Goal: Transaction & Acquisition: Purchase product/service

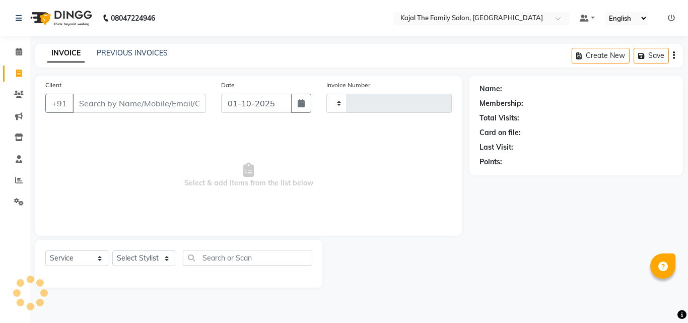
select select "service"
type input "1953"
select select "39"
click at [127, 101] on input "Client" at bounding box center [138, 103] width 133 height 19
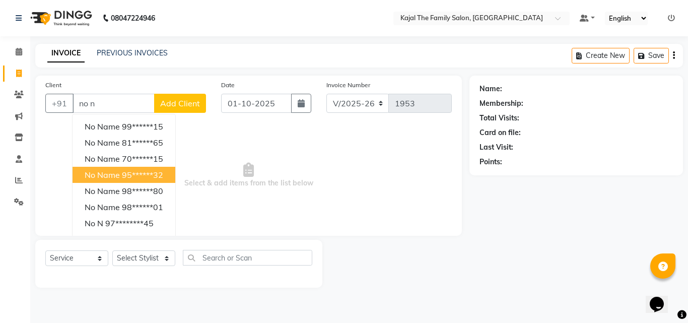
click at [106, 174] on span "no name" at bounding box center [102, 175] width 35 height 10
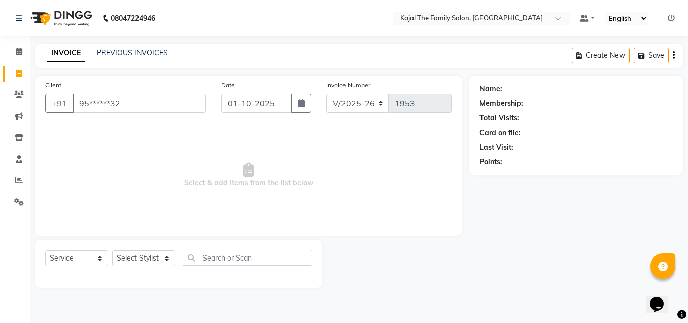
type input "95******32"
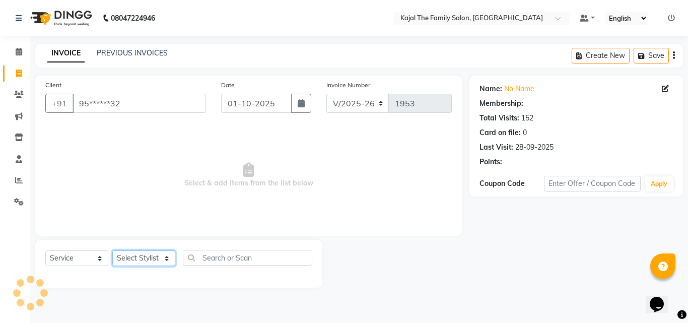
click at [137, 253] on select "Select Stylist [PERSON_NAME] [PERSON_NAME] [PERSON_NAME] nitin ravi Reception […" at bounding box center [143, 258] width 63 height 16
select select "52402"
click at [112, 250] on select "Select Stylist [PERSON_NAME] [PERSON_NAME] [PERSON_NAME] nitin ravi Reception […" at bounding box center [143, 258] width 63 height 16
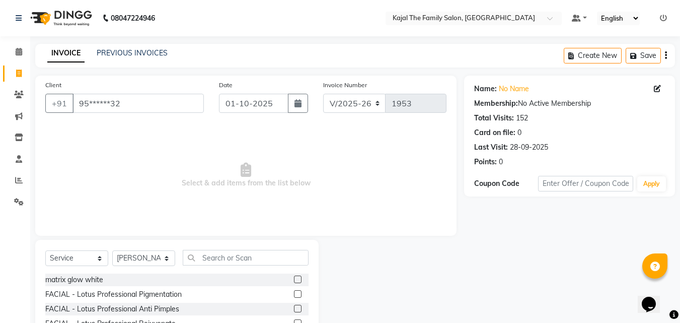
click at [217, 249] on div "Select Service Product Membership Package Voucher Prepaid Gift Card Select Styl…" at bounding box center [176, 314] width 283 height 149
click at [219, 256] on input "text" at bounding box center [246, 258] width 126 height 16
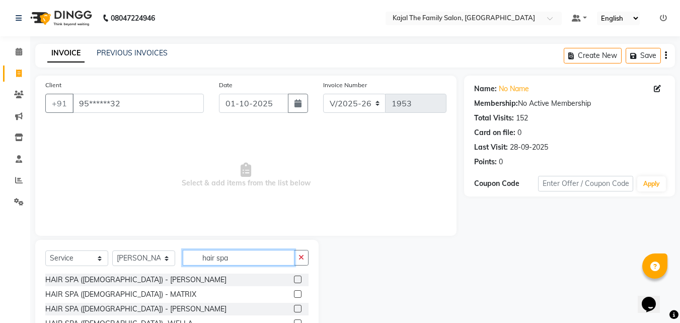
type input "hair spa"
click at [297, 294] on label at bounding box center [298, 294] width 8 height 8
click at [297, 294] on input "checkbox" at bounding box center [297, 294] width 7 height 7
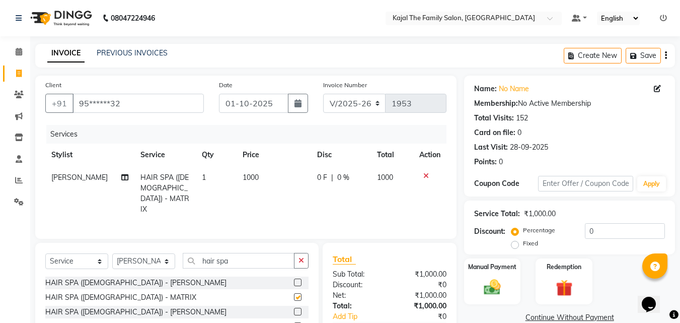
checkbox input "false"
click at [256, 186] on td "1000" at bounding box center [274, 193] width 75 height 54
select select "52402"
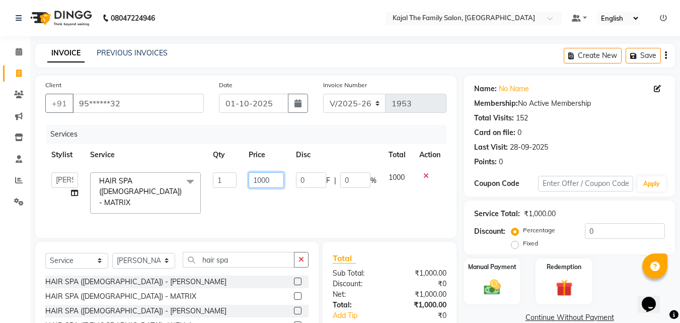
click at [267, 175] on input "1000" at bounding box center [266, 180] width 35 height 16
type input "1750"
click at [297, 206] on div "Services Stylist Service Qty Price Disc Total Action akash [PERSON_NAME] [PERSO…" at bounding box center [245, 176] width 401 height 103
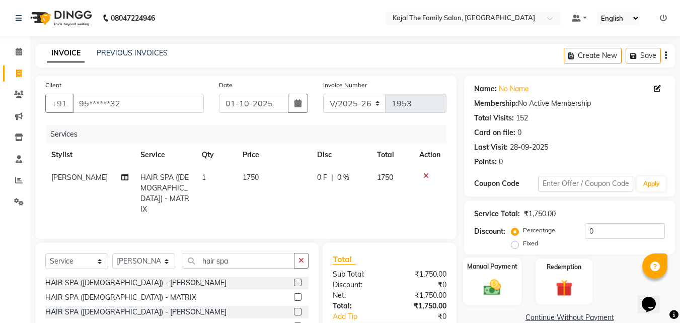
click at [496, 287] on img at bounding box center [492, 287] width 28 height 20
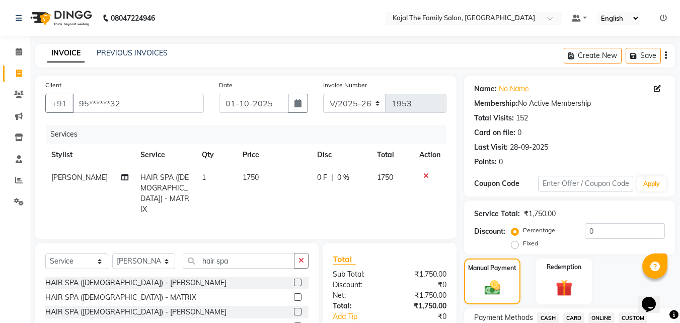
click at [549, 314] on span "CASH" at bounding box center [548, 318] width 22 height 12
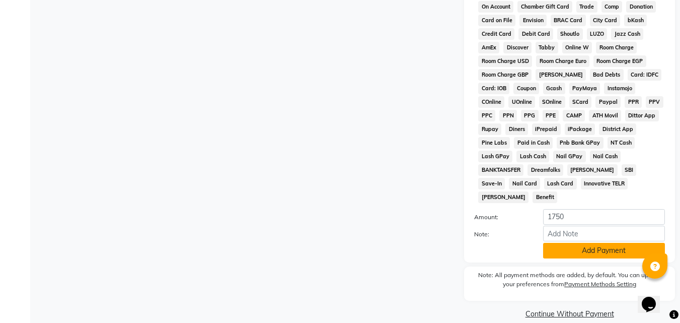
click at [559, 243] on button "Add Payment" at bounding box center [604, 251] width 122 height 16
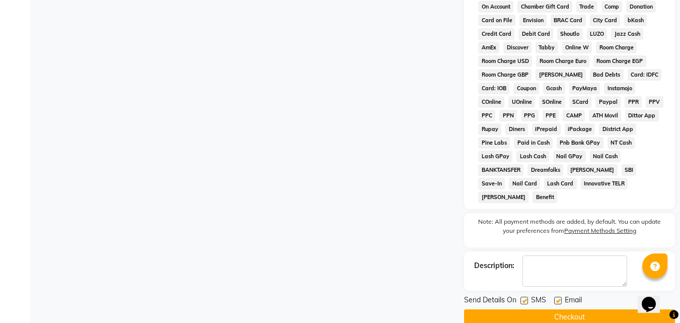
click at [556, 297] on label at bounding box center [558, 301] width 8 height 8
click at [556, 298] on input "checkbox" at bounding box center [557, 301] width 7 height 7
click at [558, 297] on label at bounding box center [558, 301] width 8 height 8
click at [558, 298] on input "checkbox" at bounding box center [557, 301] width 7 height 7
click at [559, 297] on label at bounding box center [558, 301] width 8 height 8
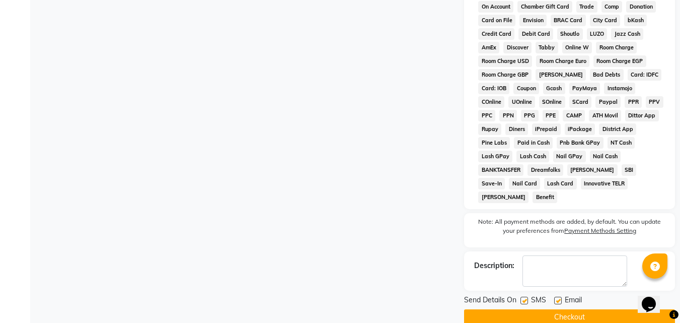
click at [559, 298] on input "checkbox" at bounding box center [557, 301] width 7 height 7
checkbox input "false"
click at [559, 309] on button "Checkout" at bounding box center [569, 317] width 211 height 16
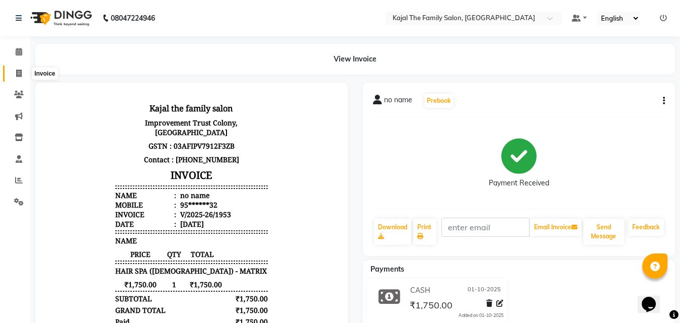
click at [18, 69] on icon at bounding box center [19, 73] width 6 height 8
select select "service"
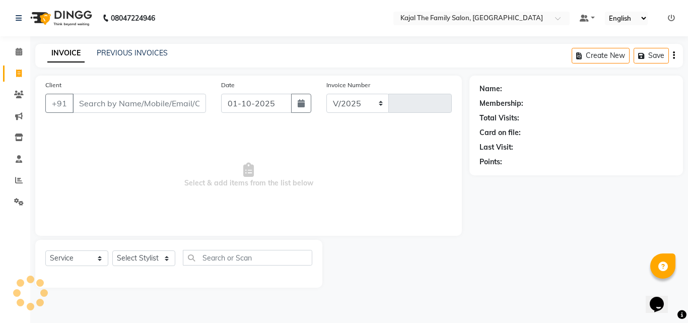
select select "39"
type input "1954"
type input "r"
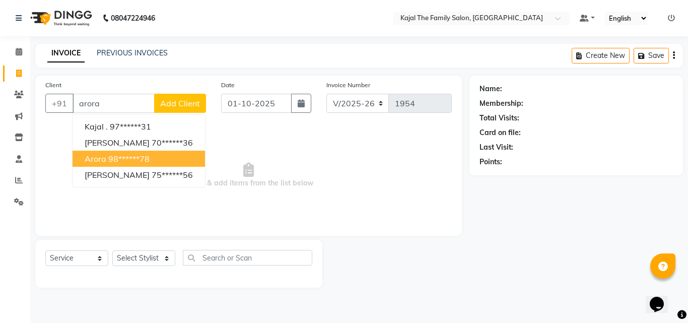
click at [118, 162] on ngb-highlight "98******78" at bounding box center [128, 159] width 41 height 10
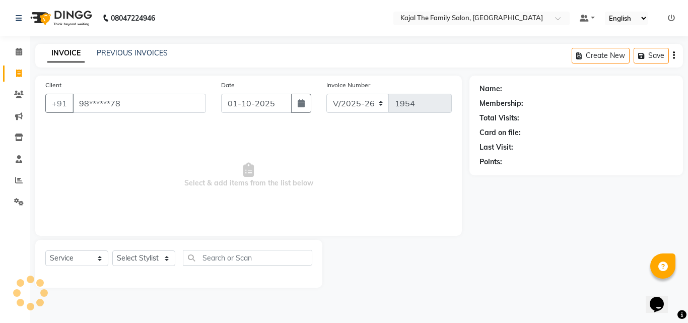
type input "98******78"
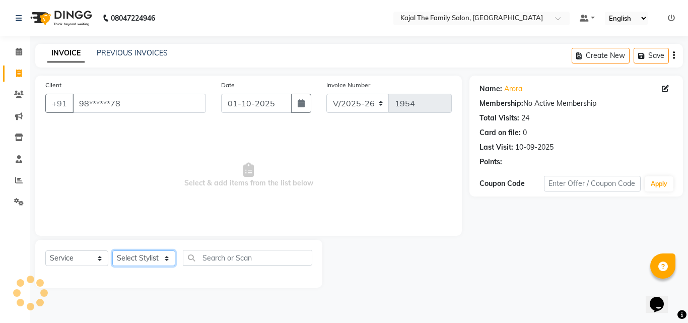
click at [150, 256] on select "Select Stylist [PERSON_NAME] [PERSON_NAME] [PERSON_NAME] nitin ravi Reception […" at bounding box center [143, 258] width 63 height 16
select select "52402"
click at [112, 250] on select "Select Stylist [PERSON_NAME] [PERSON_NAME] [PERSON_NAME] nitin ravi Reception […" at bounding box center [143, 258] width 63 height 16
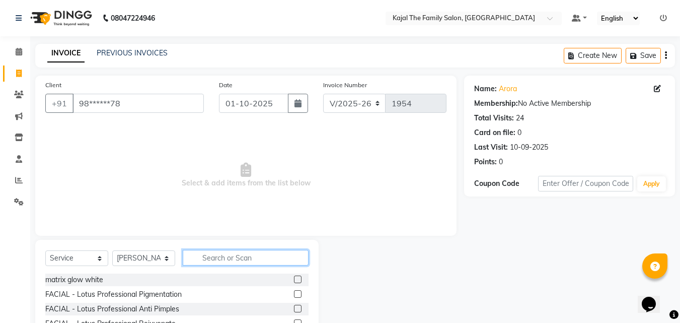
click at [202, 264] on input "text" at bounding box center [246, 258] width 126 height 16
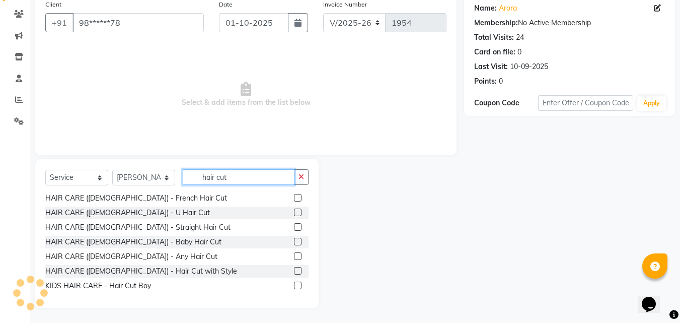
scroll to position [31, 0]
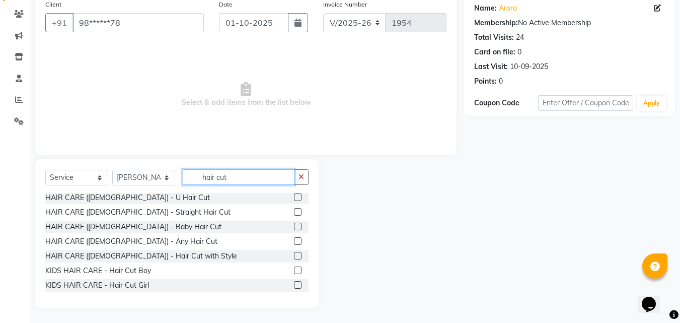
type input "hair cut"
click at [294, 240] on label at bounding box center [298, 241] width 8 height 8
click at [294, 240] on input "checkbox" at bounding box center [297, 241] width 7 height 7
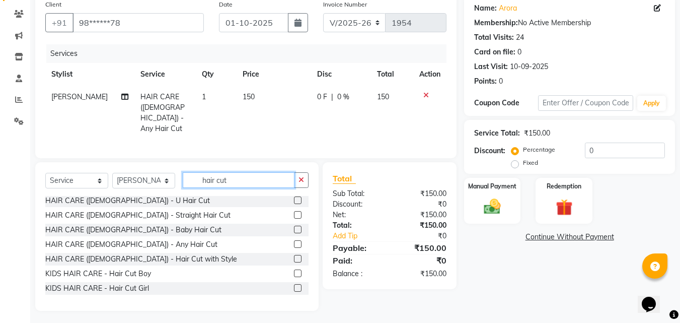
checkbox input "false"
click at [256, 180] on input "hair cut" at bounding box center [239, 180] width 112 height 16
type input "h"
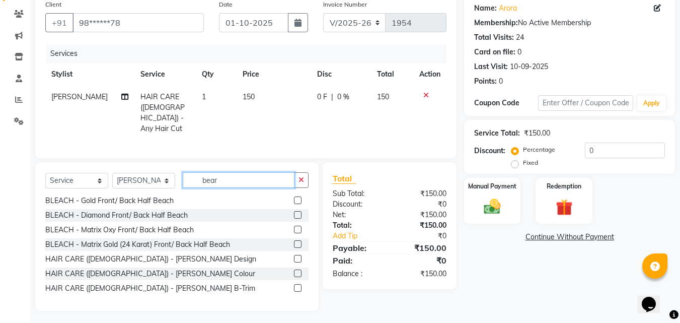
scroll to position [59, 0]
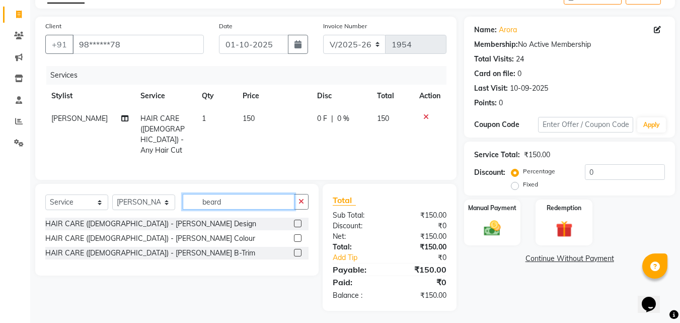
type input "beard"
click at [299, 220] on label at bounding box center [298, 223] width 8 height 8
click at [299, 220] on input "checkbox" at bounding box center [297, 223] width 7 height 7
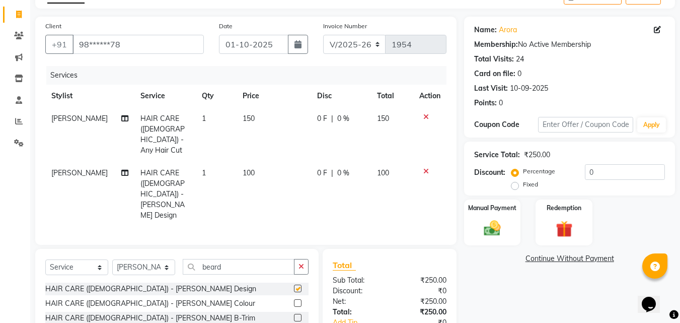
checkbox input "false"
click at [261, 249] on div "Select Service Product Membership Package Voucher Prepaid Gift Card Select Styl…" at bounding box center [176, 295] width 283 height 92
click at [255, 259] on input "beard" at bounding box center [239, 267] width 112 height 16
type input "b"
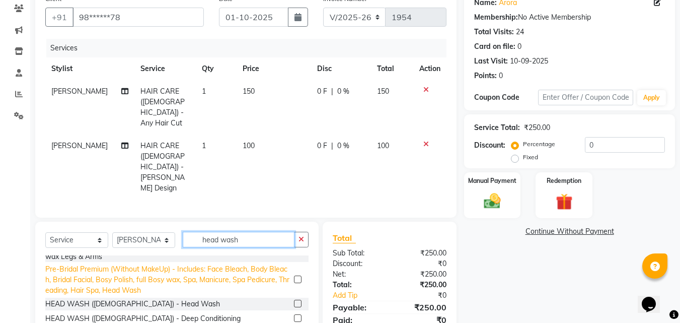
scroll to position [109, 0]
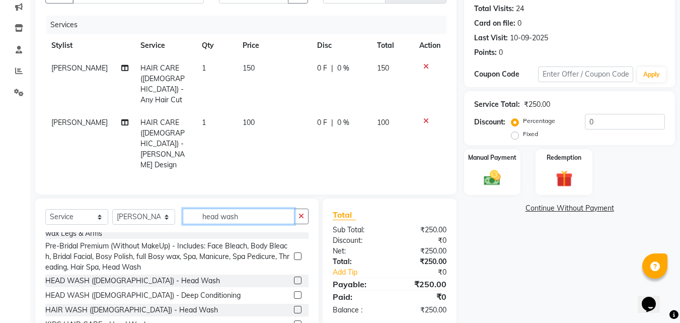
type input "head wash"
click at [294, 306] on label at bounding box center [298, 310] width 8 height 8
click at [294, 307] on input "checkbox" at bounding box center [297, 310] width 7 height 7
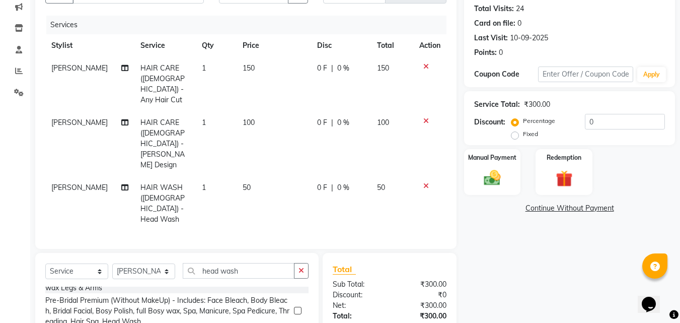
checkbox input "false"
click at [152, 263] on select "Select Stylist [PERSON_NAME] [PERSON_NAME] [PERSON_NAME] nitin ravi Reception […" at bounding box center [143, 271] width 63 height 16
select select "87388"
click at [112, 263] on select "Select Stylist [PERSON_NAME] [PERSON_NAME] [PERSON_NAME] nitin ravi Reception […" at bounding box center [143, 271] width 63 height 16
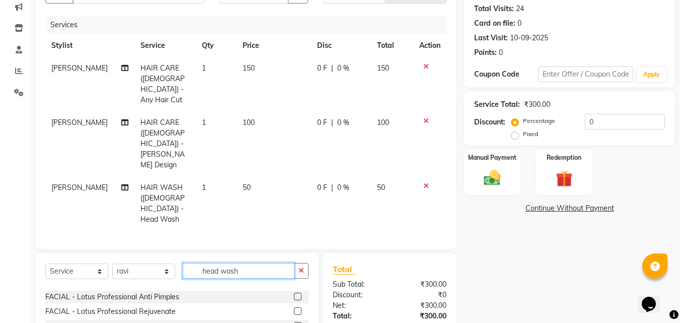
click at [246, 263] on input "head wash" at bounding box center [239, 271] width 112 height 16
type input "h"
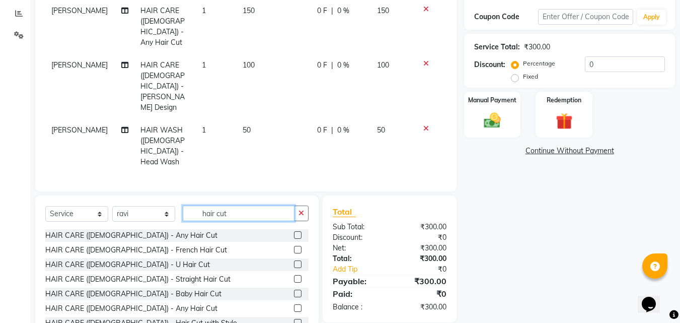
scroll to position [168, 0]
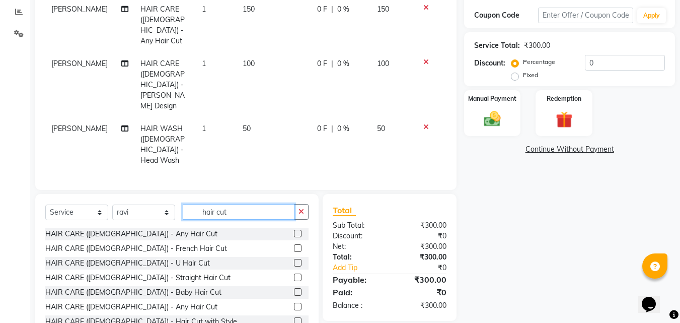
type input "hair cut"
click at [294, 303] on label at bounding box center [298, 307] width 8 height 8
click at [294, 304] on input "checkbox" at bounding box center [297, 307] width 7 height 7
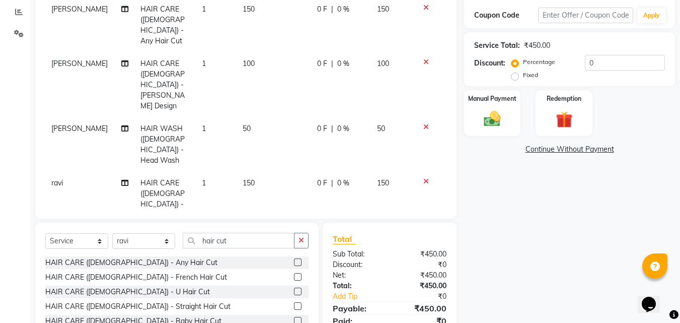
checkbox input "false"
click at [248, 233] on input "hair cut" at bounding box center [239, 241] width 112 height 16
type input "h"
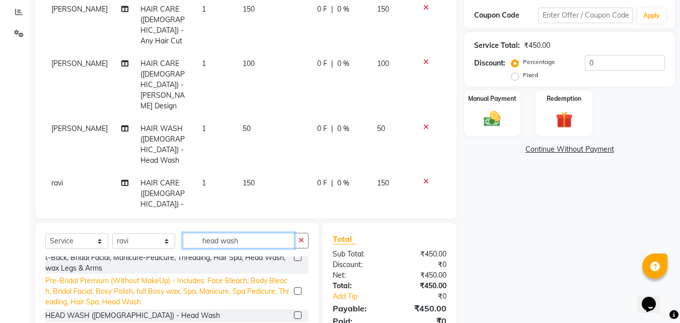
scroll to position [25, 0]
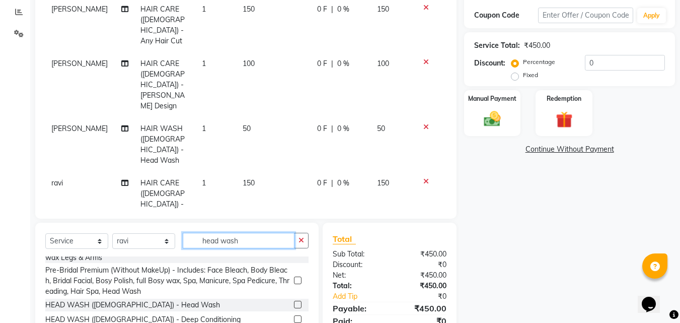
type input "head wash"
checkbox input "false"
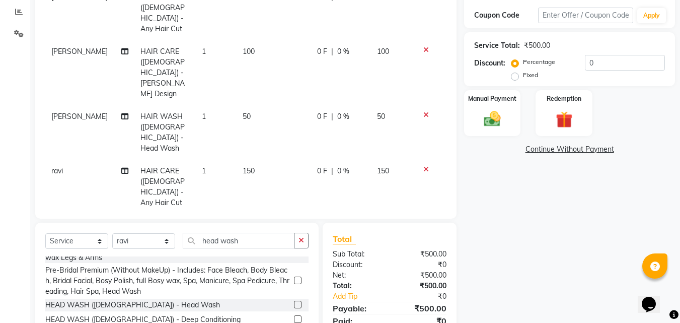
scroll to position [24, 0]
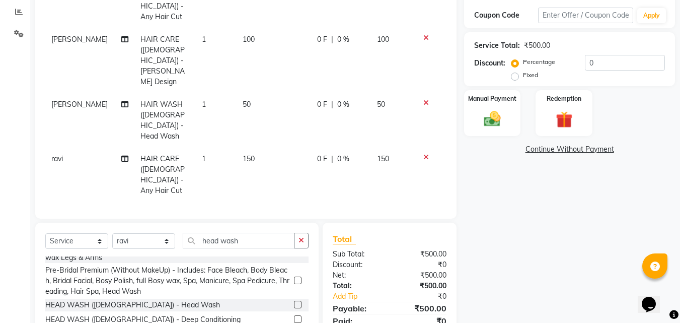
click at [258, 147] on td "150" at bounding box center [274, 174] width 75 height 54
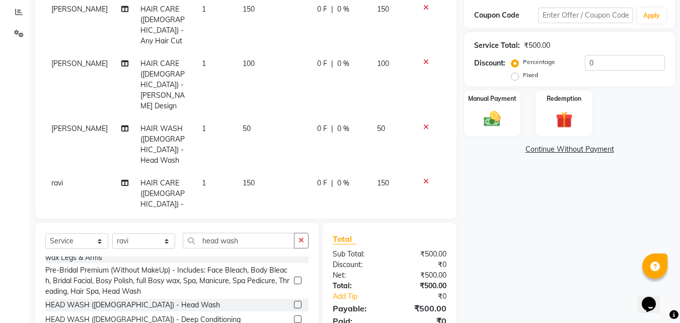
select select "87388"
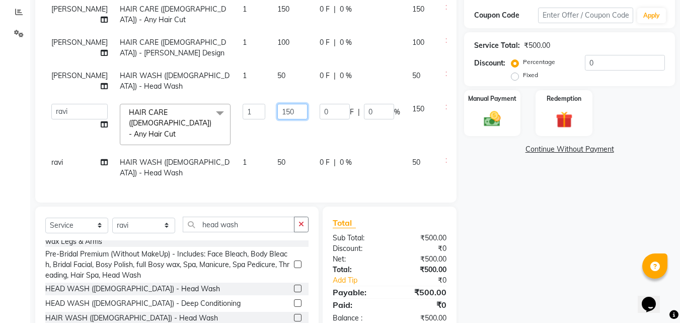
click at [277, 113] on input "150" at bounding box center [292, 112] width 30 height 16
type input "1"
type input "200"
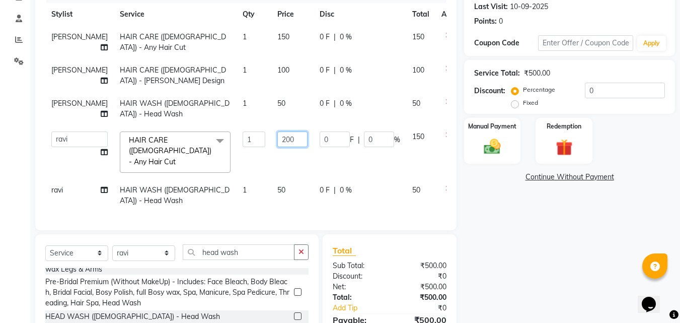
scroll to position [118, 0]
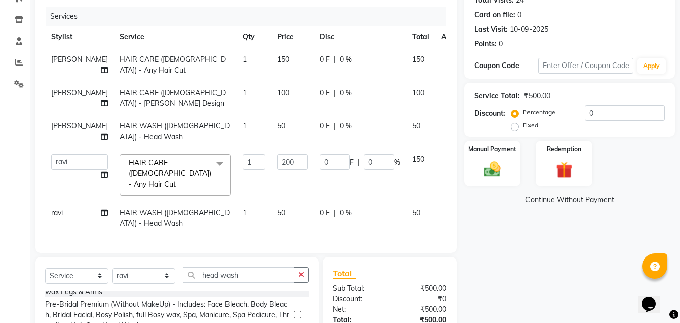
click at [273, 100] on td "100" at bounding box center [292, 98] width 42 height 33
select select "52402"
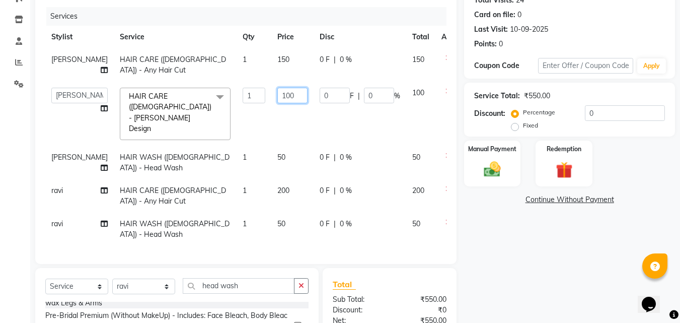
click at [277, 88] on input "100" at bounding box center [292, 96] width 30 height 16
type input "150"
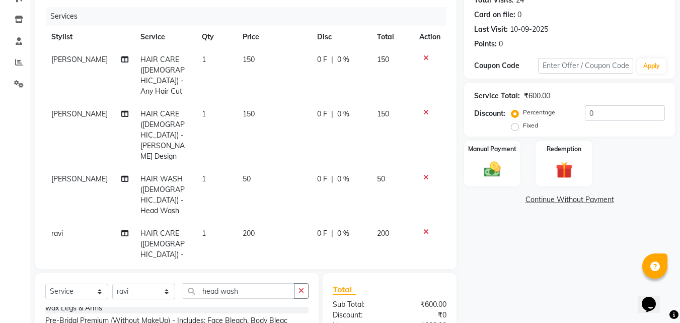
click at [279, 60] on td "150" at bounding box center [274, 75] width 75 height 54
select select "52402"
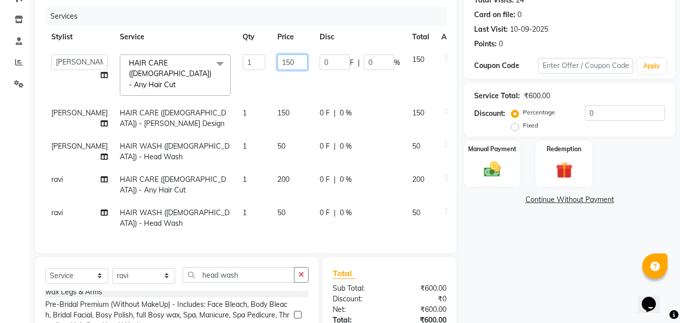
click at [277, 59] on input "150" at bounding box center [292, 62] width 30 height 16
type input "200"
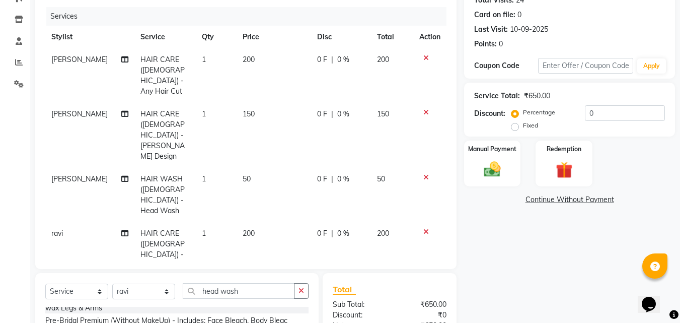
click at [347, 214] on tbody "[PERSON_NAME] HAIR CARE ([DEMOGRAPHIC_DATA]) - Any Hair Cut 1 200 0 F | 0 % 200…" at bounding box center [245, 189] width 401 height 282
click at [504, 163] on img at bounding box center [492, 169] width 28 height 20
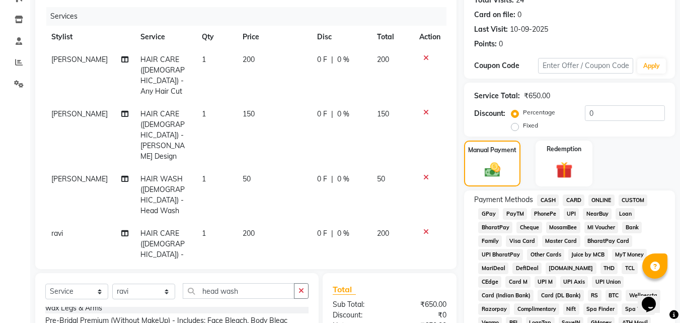
click at [554, 199] on span "CASH" at bounding box center [548, 200] width 22 height 12
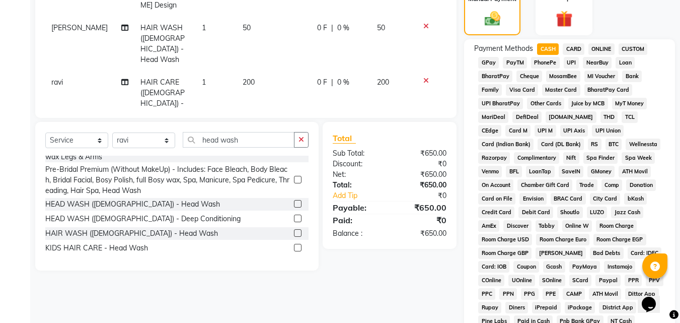
scroll to position [447, 0]
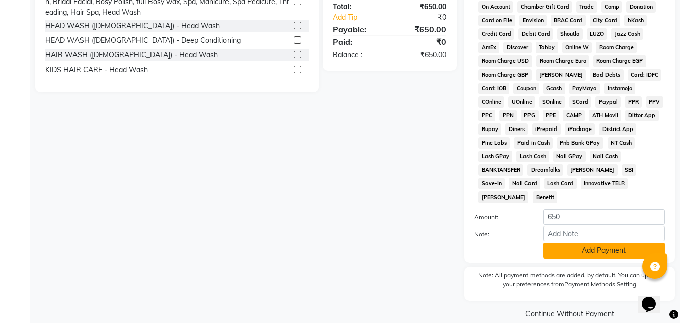
click at [579, 243] on button "Add Payment" at bounding box center [604, 251] width 122 height 16
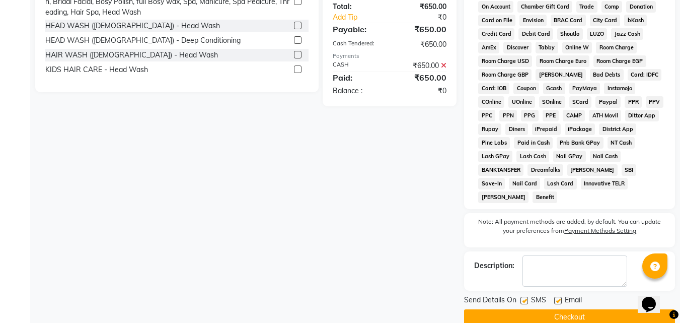
click at [562, 294] on div "Email" at bounding box center [572, 300] width 36 height 13
click at [558, 297] on label at bounding box center [558, 301] width 8 height 8
click at [558, 298] on input "checkbox" at bounding box center [557, 301] width 7 height 7
checkbox input "false"
click at [560, 309] on button "Checkout" at bounding box center [569, 317] width 211 height 16
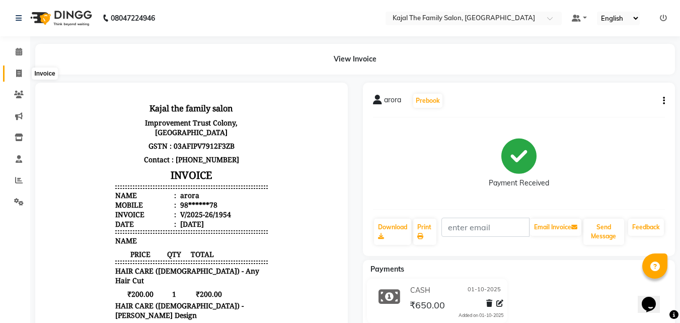
click at [16, 70] on icon at bounding box center [19, 73] width 6 height 8
select select "service"
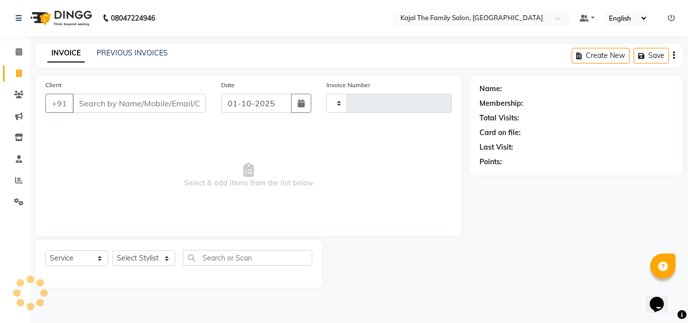
type input "1955"
select select "39"
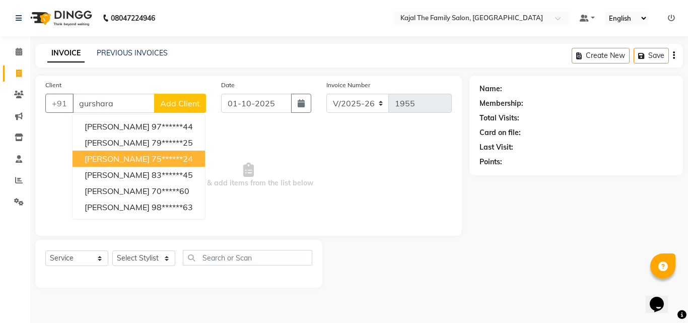
click at [152, 160] on ngb-highlight "75******24" at bounding box center [172, 159] width 41 height 10
type input "75******24"
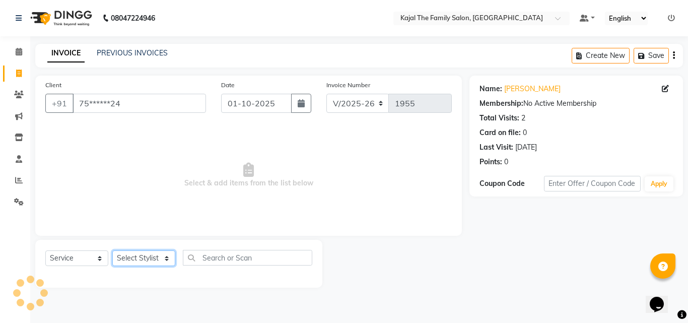
click at [155, 260] on select "Select Stylist [PERSON_NAME] [PERSON_NAME] [PERSON_NAME] nitin ravi Reception […" at bounding box center [143, 258] width 63 height 16
select select "63019"
click at [112, 250] on select "Select Stylist [PERSON_NAME] [PERSON_NAME] [PERSON_NAME] nitin ravi Reception […" at bounding box center [143, 258] width 63 height 16
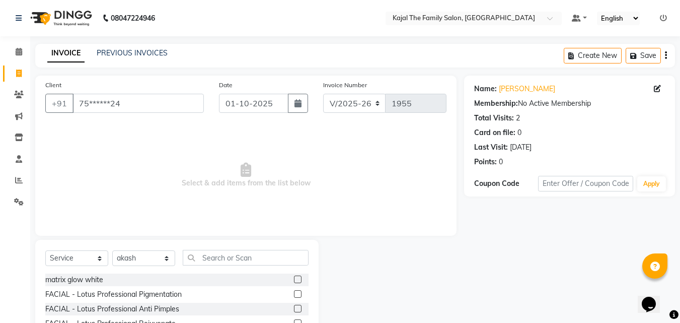
click at [199, 247] on div "Select Service Product Membership Package Voucher Prepaid Gift Card Select Styl…" at bounding box center [176, 314] width 283 height 149
click at [202, 248] on div "Select Service Product Membership Package Voucher Prepaid Gift Card Select Styl…" at bounding box center [176, 314] width 283 height 149
click at [213, 258] on input "text" at bounding box center [246, 258] width 126 height 16
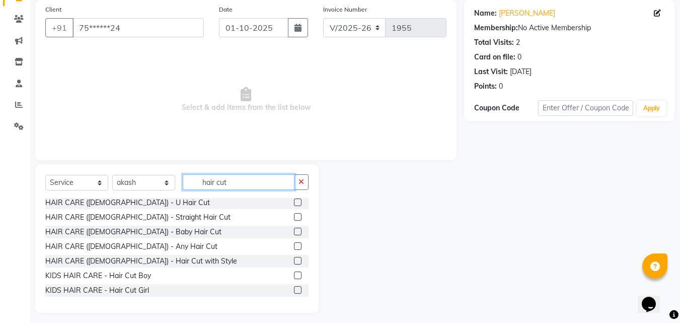
scroll to position [81, 0]
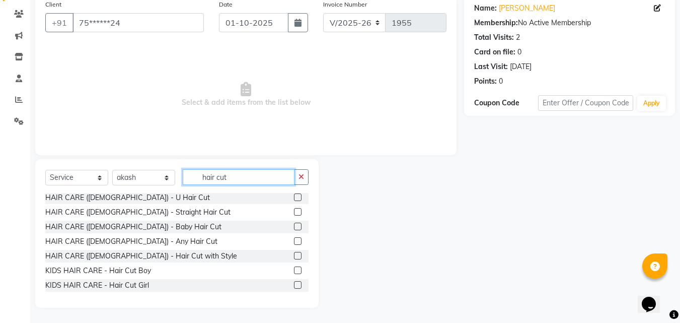
type input "hair cut"
click at [294, 241] on label at bounding box center [298, 241] width 8 height 8
click at [294, 241] on input "checkbox" at bounding box center [297, 241] width 7 height 7
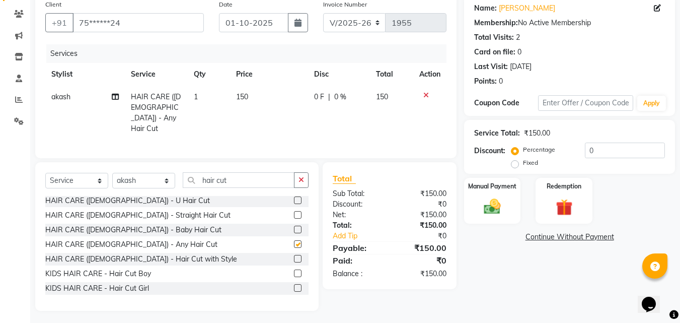
checkbox input "false"
click at [256, 173] on input "hair cut" at bounding box center [239, 180] width 112 height 16
type input "h"
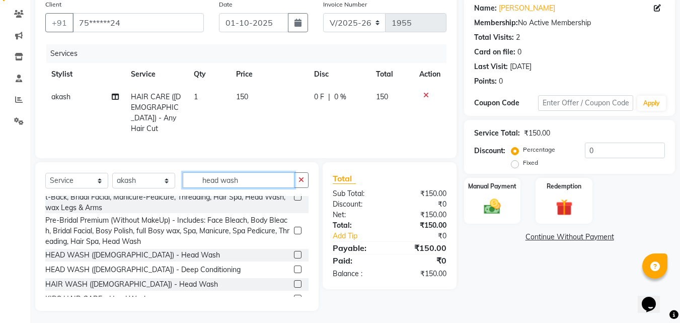
scroll to position [25, 0]
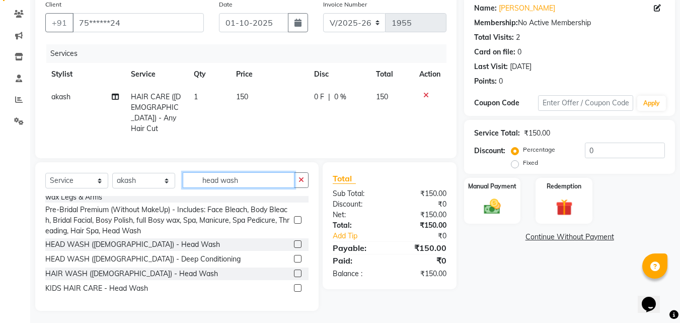
type input "head wash"
click at [294, 271] on label at bounding box center [298, 273] width 8 height 8
click at [294, 271] on input "checkbox" at bounding box center [297, 273] width 7 height 7
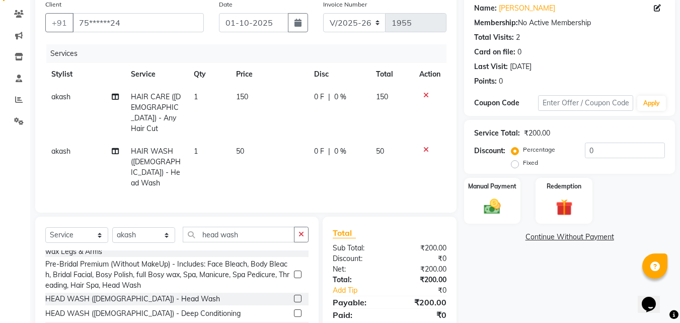
checkbox input "false"
click at [250, 110] on td "150" at bounding box center [269, 113] width 78 height 54
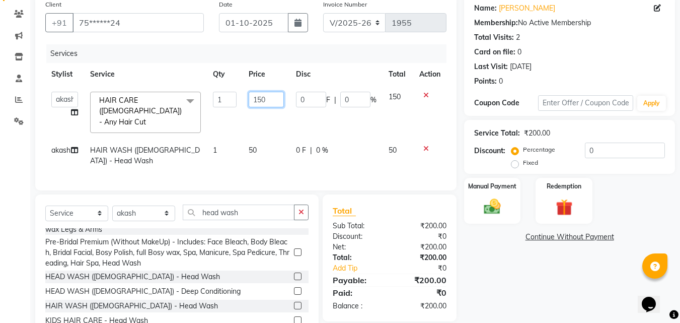
click at [260, 97] on input "150" at bounding box center [266, 100] width 35 height 16
type input "200"
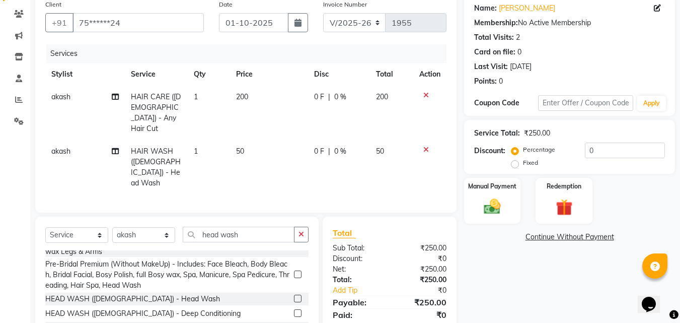
click at [297, 156] on tr "akash HAIR WASH ([DEMOGRAPHIC_DATA]) - Head Wash 1 50 0 F | 0 % 50" at bounding box center [245, 167] width 401 height 54
click at [494, 205] on img at bounding box center [492, 206] width 28 height 20
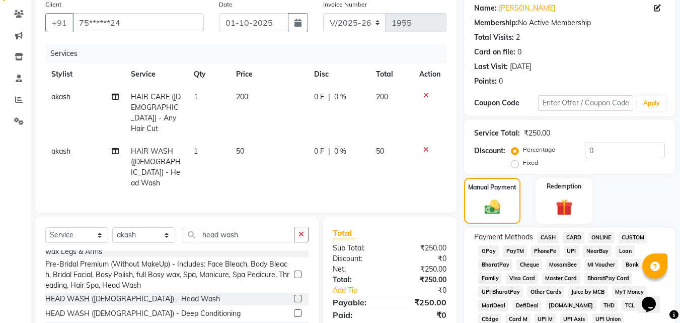
click at [544, 237] on span "CASH" at bounding box center [548, 238] width 22 height 12
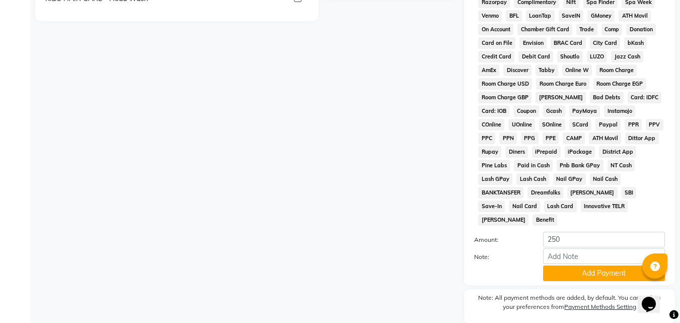
scroll to position [433, 0]
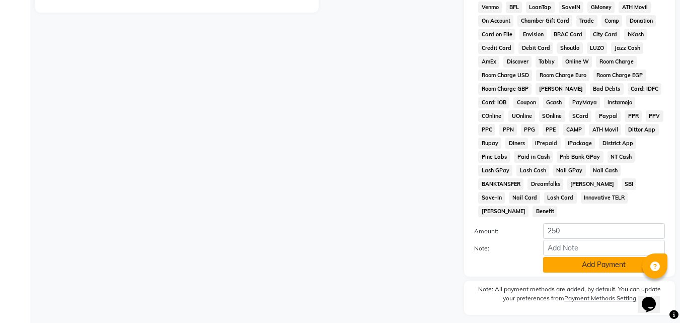
click at [559, 257] on button "Add Payment" at bounding box center [604, 265] width 122 height 16
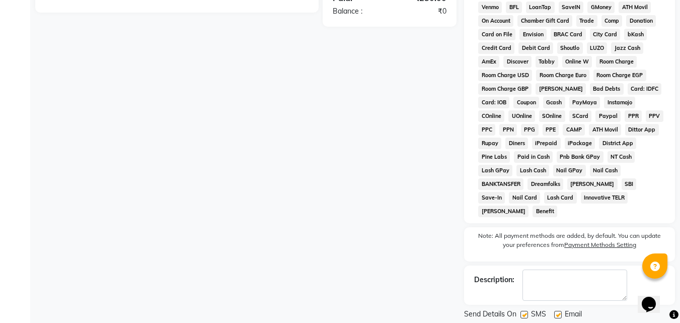
click at [557, 311] on label at bounding box center [558, 315] width 8 height 8
click at [557, 312] on input "checkbox" at bounding box center [557, 315] width 7 height 7
checkbox input "false"
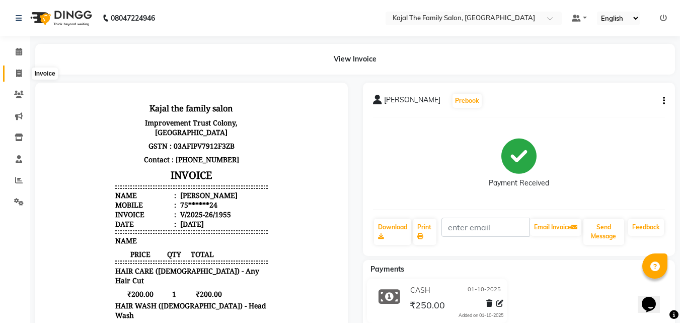
click at [19, 70] on icon at bounding box center [19, 73] width 6 height 8
select select "service"
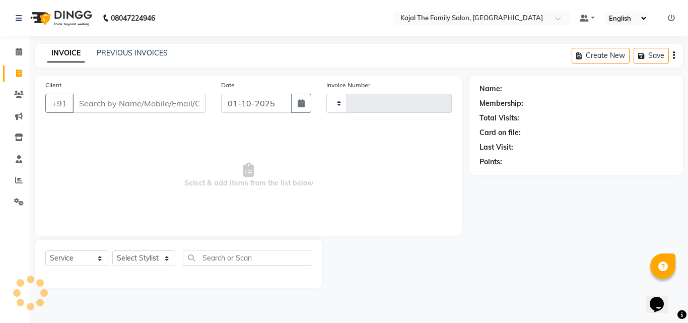
type input "1956"
select select "39"
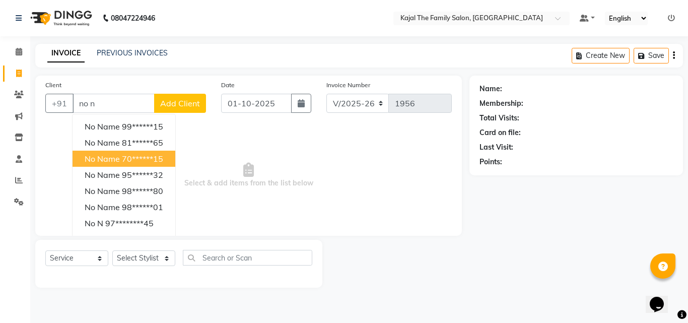
drag, startPoint x: 126, startPoint y: 151, endPoint x: 135, endPoint y: 166, distance: 18.0
click at [127, 151] on button "no name 70******15" at bounding box center [123, 159] width 103 height 16
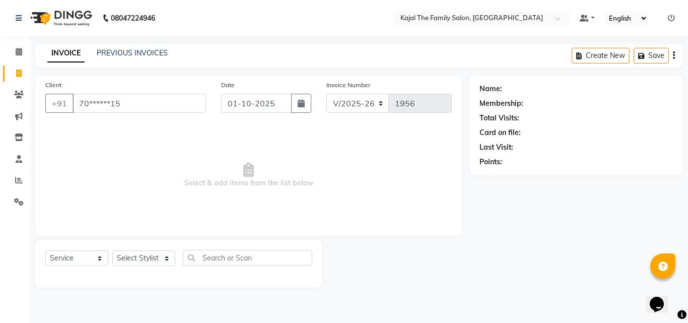
type input "70******15"
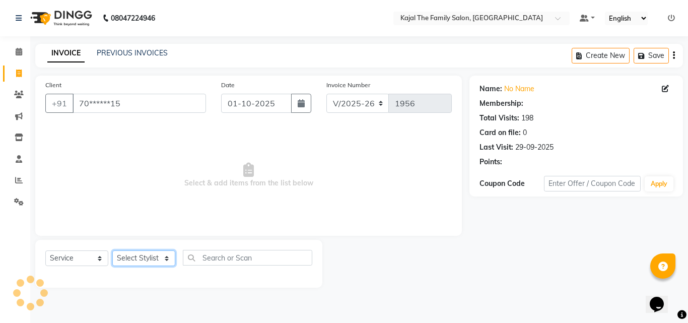
click at [155, 259] on select "Select Stylist [PERSON_NAME] [PERSON_NAME] [PERSON_NAME] nitin ravi Reception […" at bounding box center [143, 258] width 63 height 16
select select "63019"
click at [112, 250] on select "Select Stylist [PERSON_NAME] [PERSON_NAME] [PERSON_NAME] nitin ravi Reception […" at bounding box center [143, 258] width 63 height 16
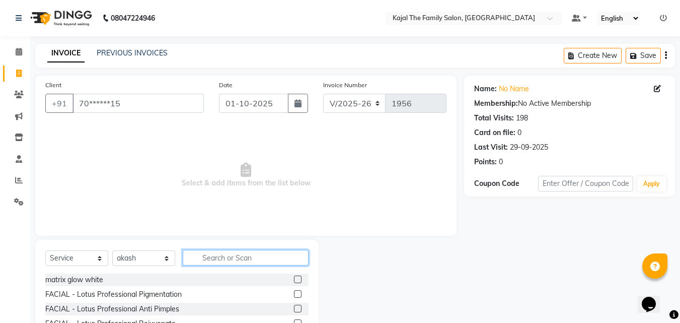
click at [225, 262] on input "text" at bounding box center [246, 258] width 126 height 16
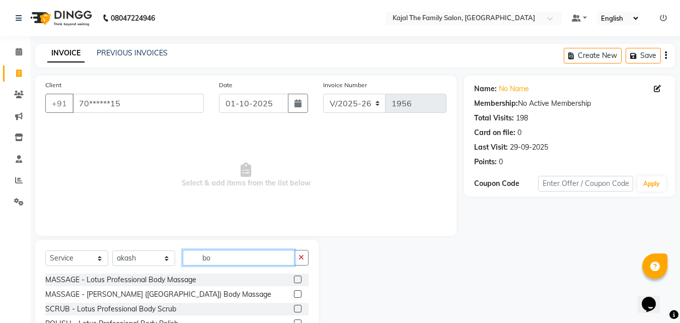
type input "b"
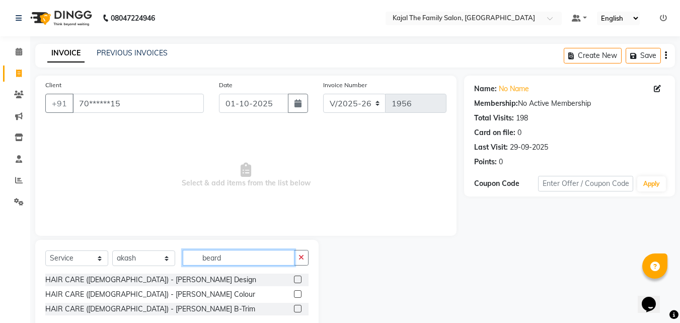
type input "beard"
click at [301, 310] on label at bounding box center [298, 309] width 8 height 8
click at [301, 310] on input "checkbox" at bounding box center [297, 309] width 7 height 7
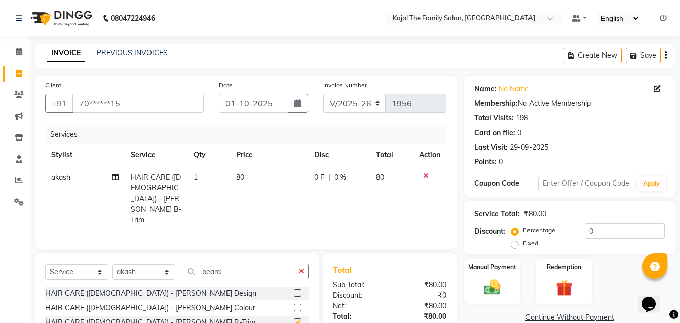
checkbox input "false"
click at [249, 192] on td "80" at bounding box center [269, 198] width 78 height 65
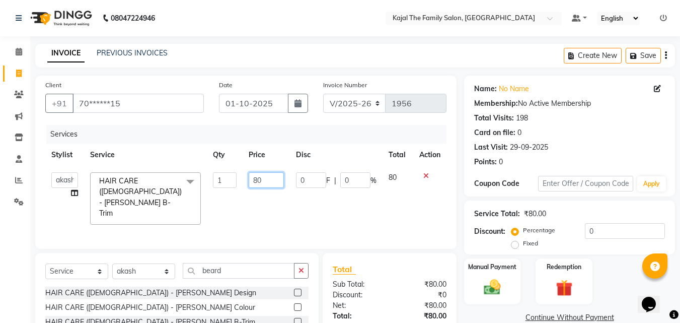
click at [263, 176] on input "80" at bounding box center [266, 180] width 35 height 16
type input "8"
type input "200"
click at [302, 191] on tr "akash [PERSON_NAME] [PERSON_NAME] [PERSON_NAME] nitin ravi Reception [PERSON_NA…" at bounding box center [245, 198] width 401 height 64
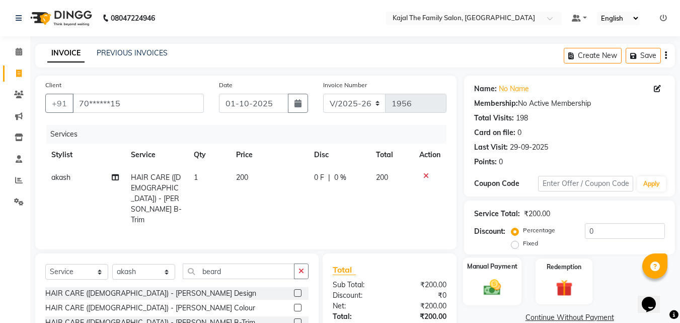
click at [516, 281] on div "Manual Payment" at bounding box center [492, 281] width 59 height 48
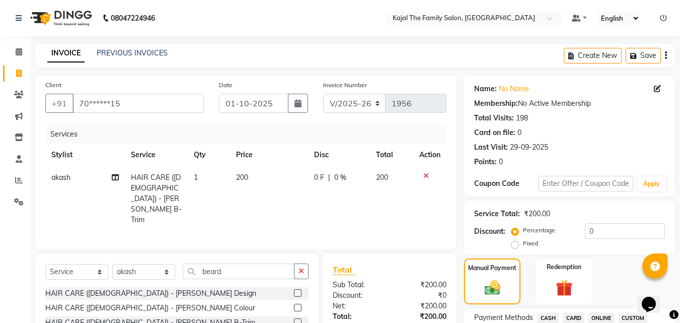
click at [555, 319] on span "CASH" at bounding box center [548, 318] width 22 height 12
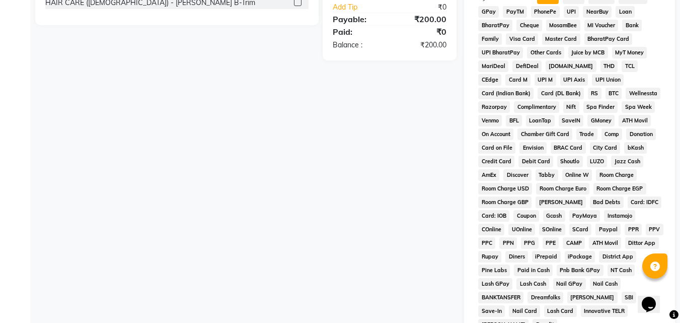
scroll to position [447, 0]
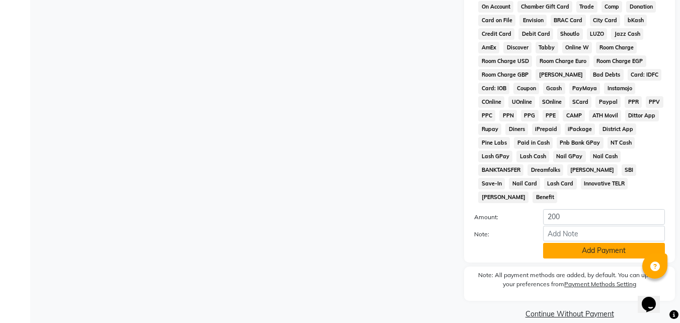
click at [557, 243] on button "Add Payment" at bounding box center [604, 251] width 122 height 16
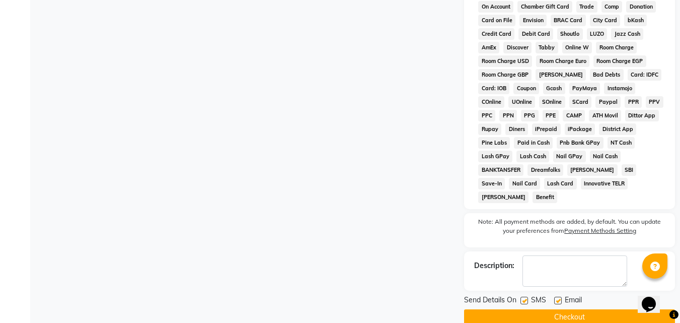
click at [555, 297] on label at bounding box center [558, 301] width 8 height 8
click at [555, 298] on input "checkbox" at bounding box center [557, 301] width 7 height 7
checkbox input "false"
click at [552, 309] on button "Checkout" at bounding box center [569, 317] width 211 height 16
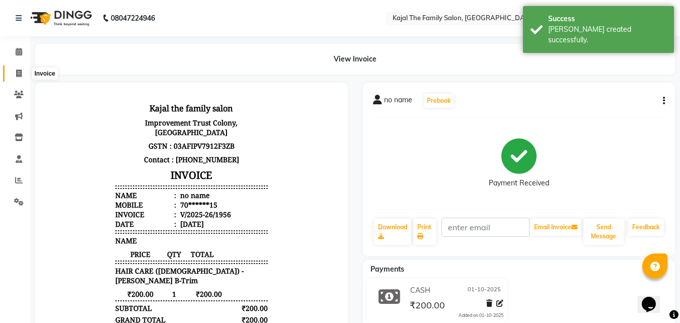
click at [26, 77] on span at bounding box center [19, 74] width 18 height 12
select select "service"
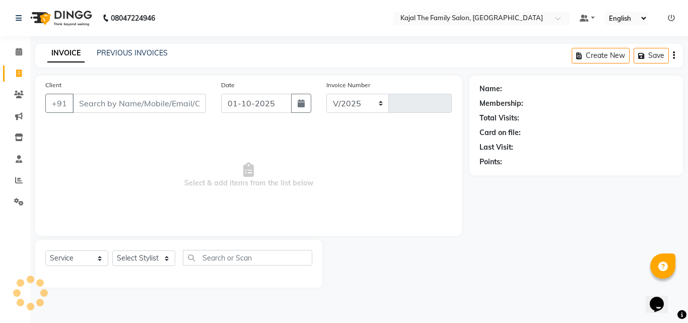
select select "39"
type input "1957"
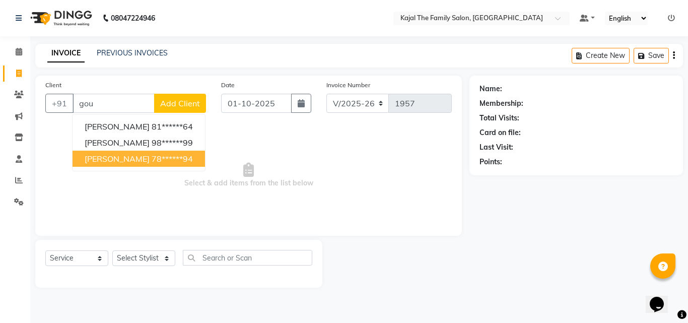
click at [105, 157] on span "[PERSON_NAME]" at bounding box center [117, 159] width 65 height 10
type input "78******94"
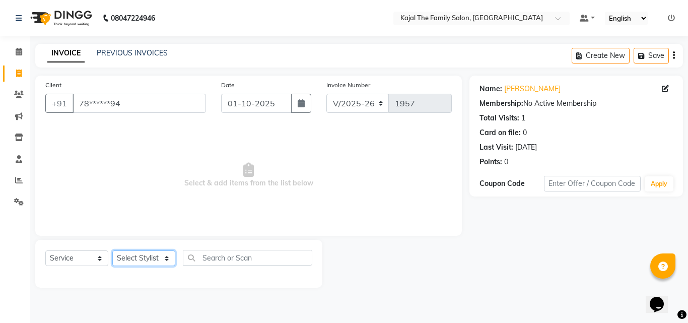
click at [136, 257] on select "Select Stylist [PERSON_NAME] [PERSON_NAME] [PERSON_NAME] nitin ravi Reception […" at bounding box center [143, 258] width 63 height 16
select select "87388"
click at [112, 250] on select "Select Stylist [PERSON_NAME] [PERSON_NAME] [PERSON_NAME] nitin ravi Reception […" at bounding box center [143, 258] width 63 height 16
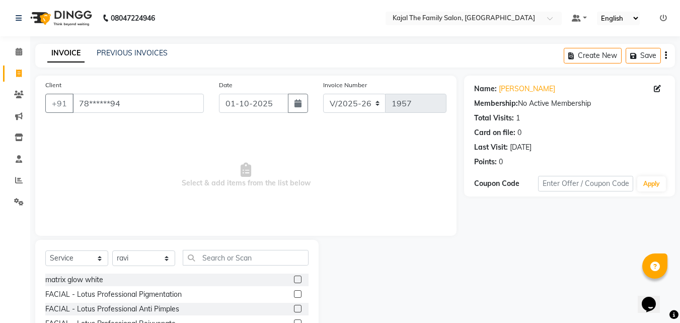
click at [195, 249] on div "Select Service Product Membership Package Voucher Prepaid Gift Card Select Styl…" at bounding box center [176, 314] width 283 height 149
click at [198, 262] on input "text" at bounding box center [246, 258] width 126 height 16
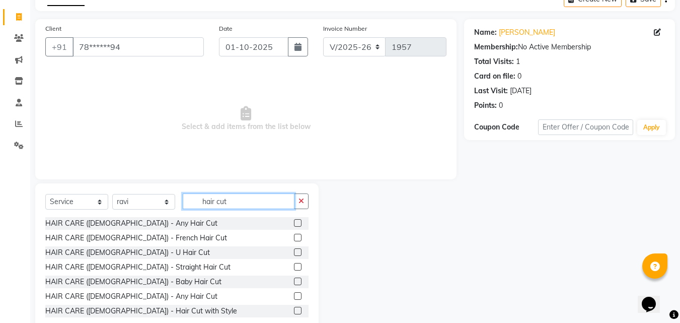
scroll to position [81, 0]
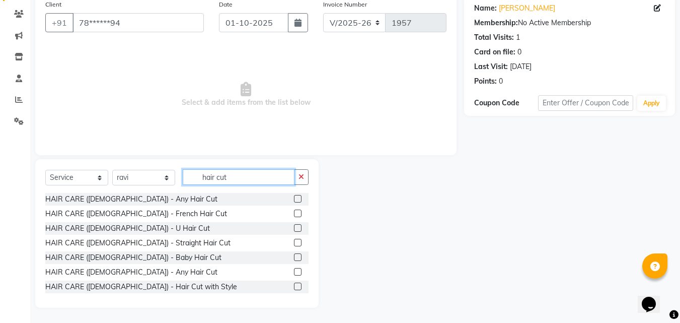
type input "hair cut"
click at [294, 272] on label at bounding box center [298, 272] width 8 height 8
click at [294, 272] on input "checkbox" at bounding box center [297, 272] width 7 height 7
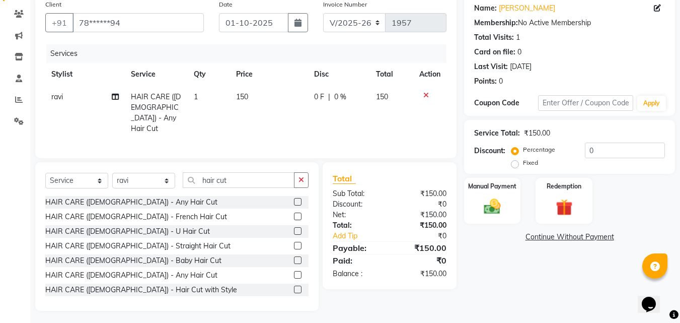
click at [294, 271] on label at bounding box center [298, 275] width 8 height 8
click at [294, 272] on input "checkbox" at bounding box center [297, 275] width 7 height 7
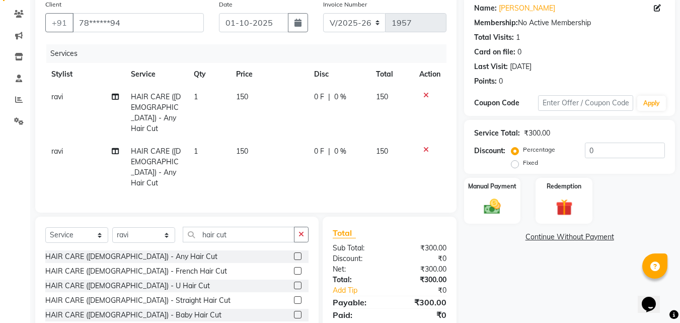
checkbox input "false"
click at [145, 227] on select "Select Stylist [PERSON_NAME] [PERSON_NAME] [PERSON_NAME] nitin ravi Reception […" at bounding box center [143, 235] width 63 height 16
select select "52402"
click at [112, 227] on select "Select Stylist [PERSON_NAME] [PERSON_NAME] [PERSON_NAME] nitin ravi Reception […" at bounding box center [143, 235] width 63 height 16
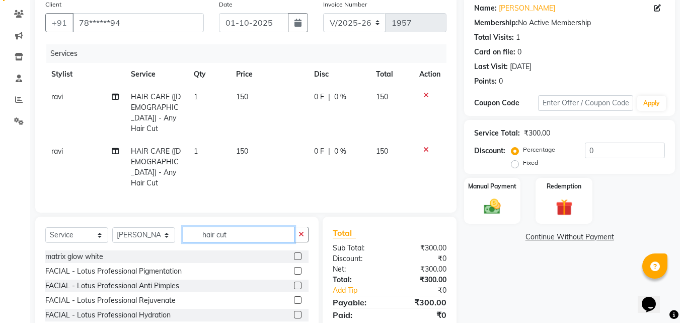
click at [243, 227] on input "hair cut" at bounding box center [239, 235] width 112 height 16
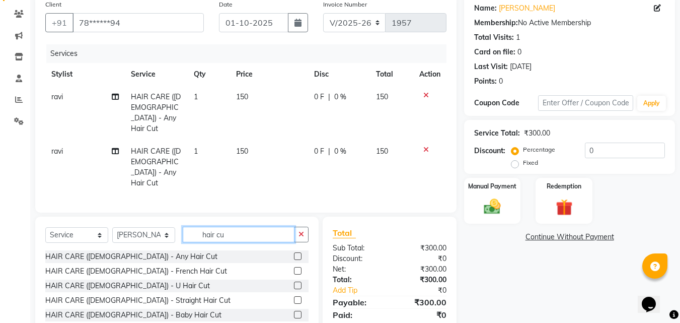
type input "hair cu"
click at [294, 252] on label at bounding box center [298, 256] width 8 height 8
click at [294, 253] on input "checkbox" at bounding box center [297, 256] width 7 height 7
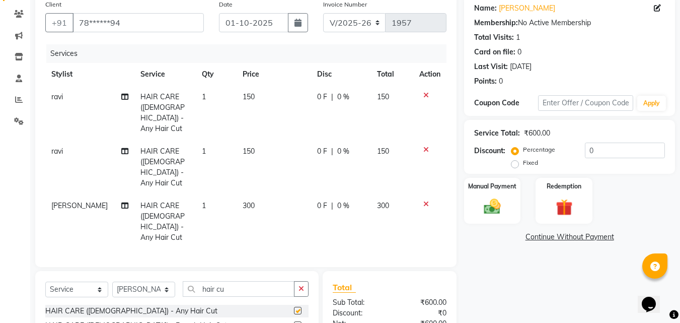
checkbox input "false"
click at [252, 155] on td "150" at bounding box center [274, 167] width 75 height 54
select select "87388"
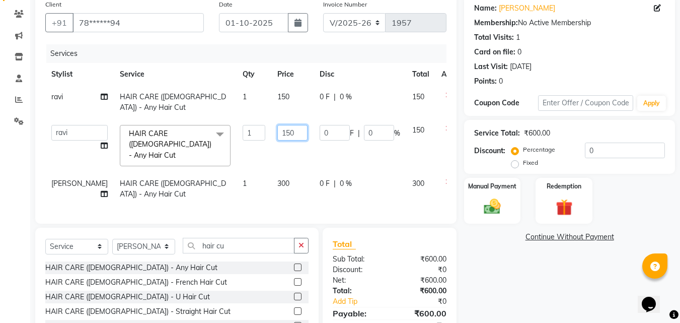
click at [277, 130] on input "150" at bounding box center [292, 133] width 30 height 16
type input "200"
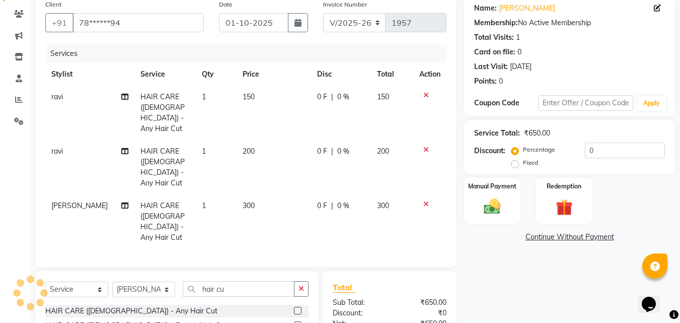
click at [261, 106] on td "150" at bounding box center [274, 113] width 75 height 54
select select "87388"
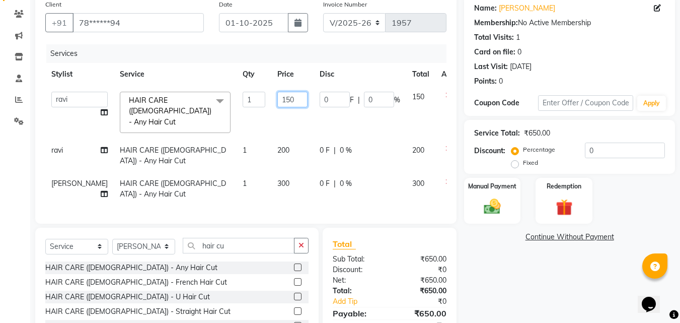
click at [277, 96] on input "150" at bounding box center [292, 100] width 30 height 16
type input "200"
click at [288, 176] on td "300" at bounding box center [292, 188] width 42 height 33
select select "52402"
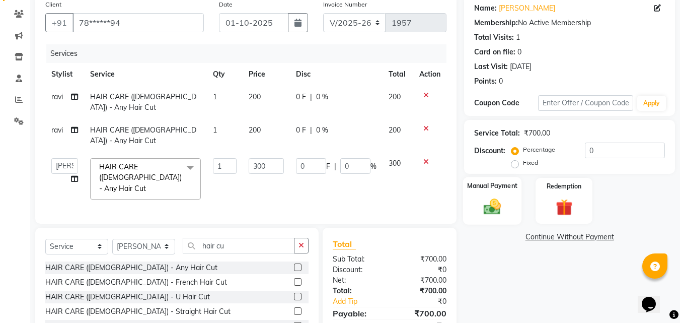
click at [504, 210] on img at bounding box center [492, 206] width 28 height 20
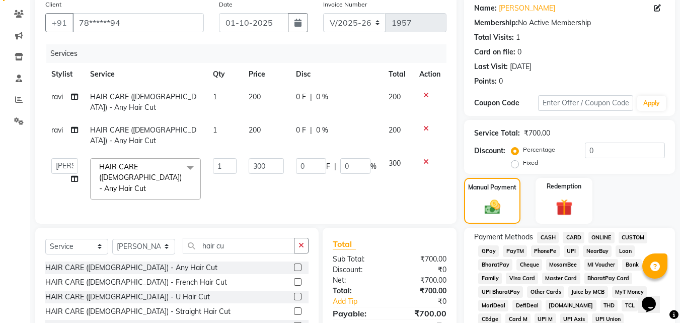
click at [514, 253] on span "PayTM" at bounding box center [515, 251] width 24 height 12
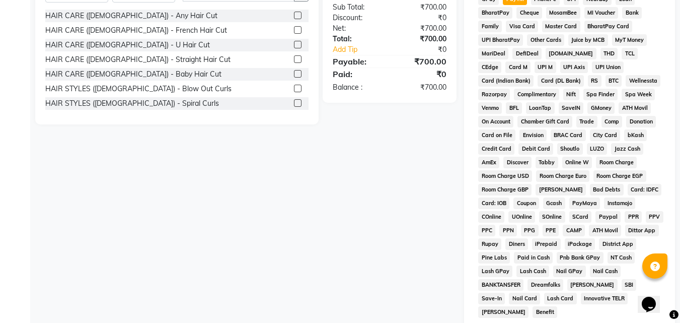
scroll to position [447, 0]
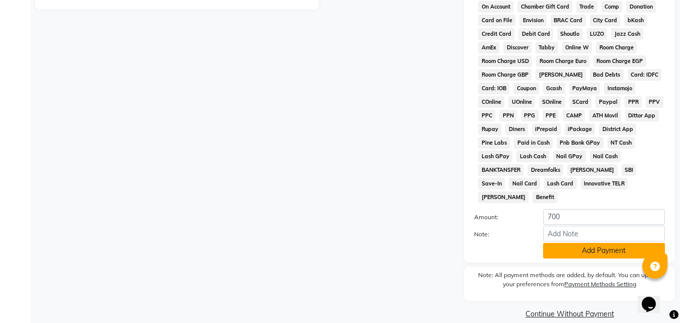
click at [566, 243] on button "Add Payment" at bounding box center [604, 251] width 122 height 16
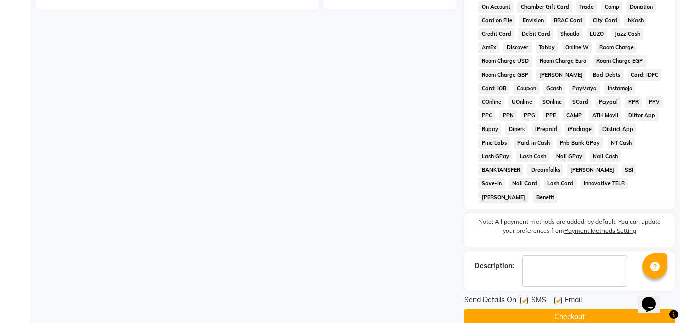
click at [557, 297] on label at bounding box center [558, 301] width 8 height 8
click at [557, 298] on input "checkbox" at bounding box center [557, 301] width 7 height 7
checkbox input "false"
click at [549, 309] on button "Checkout" at bounding box center [569, 317] width 211 height 16
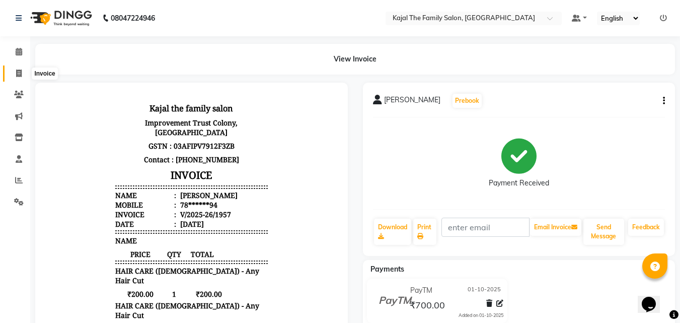
click at [19, 71] on icon at bounding box center [19, 73] width 6 height 8
select select "service"
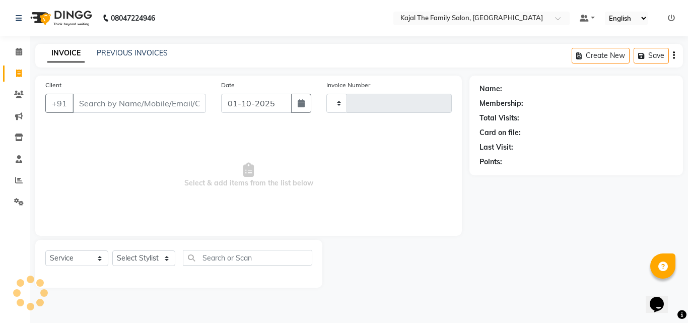
type input "1958"
select select "39"
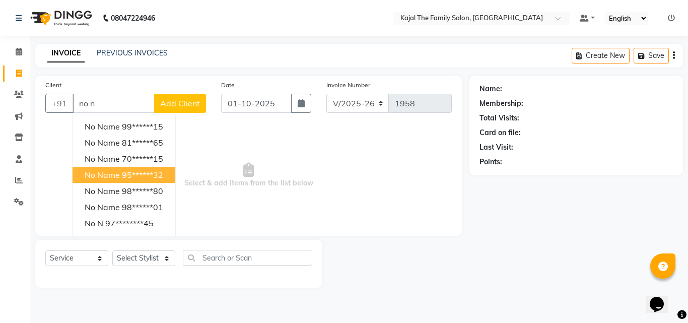
click at [99, 175] on span "no name" at bounding box center [102, 175] width 35 height 10
type input "95******32"
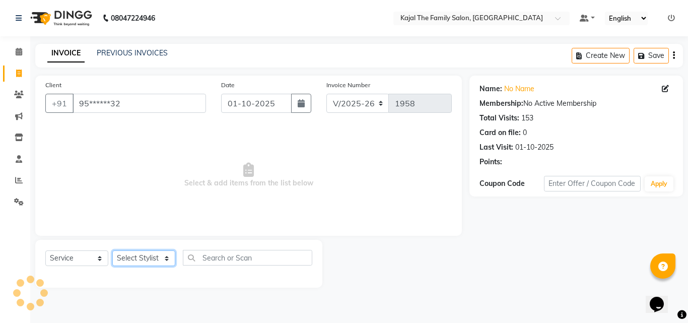
click at [142, 258] on select "Select Stylist [PERSON_NAME] [PERSON_NAME] [PERSON_NAME] nitin ravi Reception […" at bounding box center [143, 258] width 63 height 16
select select "63019"
click at [112, 250] on select "Select Stylist [PERSON_NAME] [PERSON_NAME] [PERSON_NAME] nitin ravi Reception […" at bounding box center [143, 258] width 63 height 16
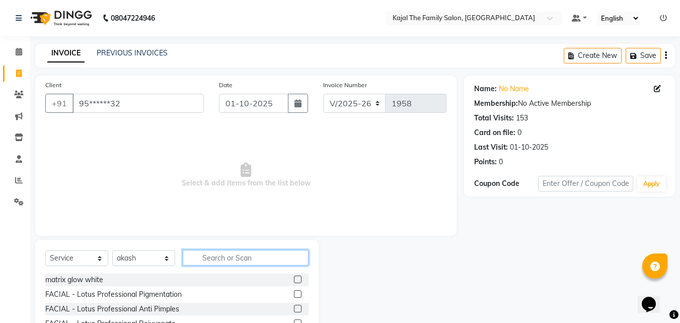
click at [240, 252] on input "text" at bounding box center [246, 258] width 126 height 16
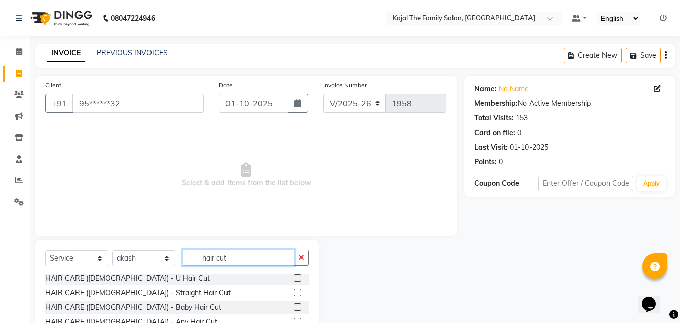
scroll to position [50, 0]
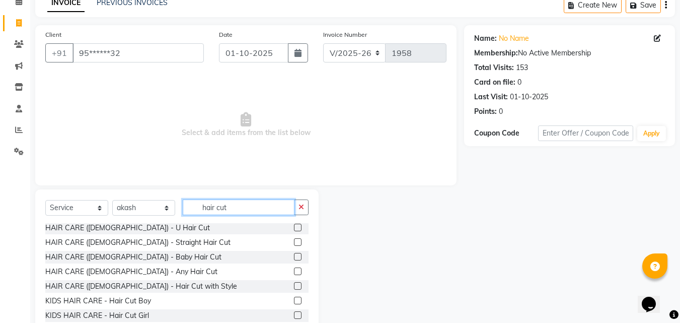
type input "hair cut"
click at [294, 271] on label at bounding box center [298, 271] width 8 height 8
click at [294, 271] on input "checkbox" at bounding box center [297, 271] width 7 height 7
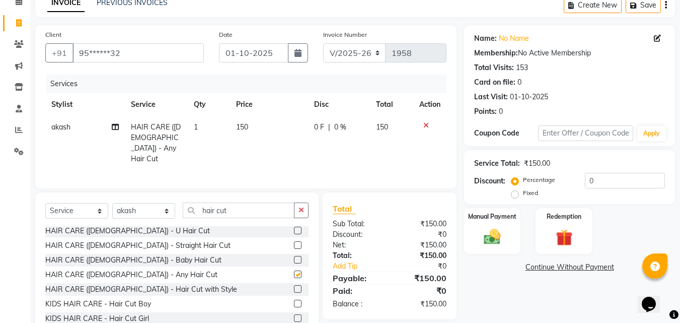
checkbox input "false"
click at [240, 206] on input "hair cut" at bounding box center [239, 210] width 112 height 16
type input "h"
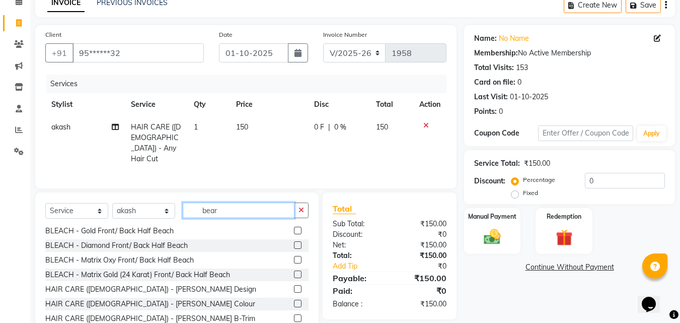
scroll to position [0, 0]
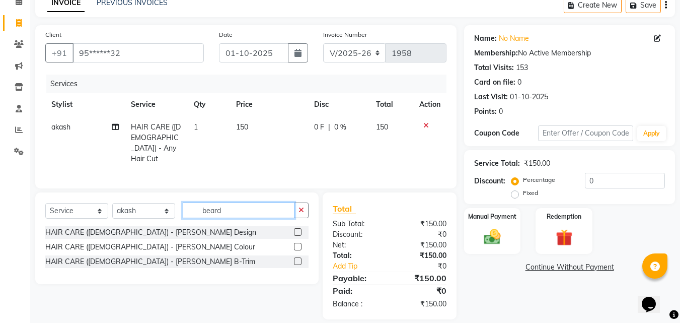
type input "beard"
click at [292, 229] on div "HAIR CARE ([DEMOGRAPHIC_DATA]) - [PERSON_NAME] Design" at bounding box center [176, 232] width 263 height 13
click at [303, 229] on div at bounding box center [301, 232] width 15 height 13
click at [302, 229] on div at bounding box center [301, 232] width 15 height 13
click at [301, 229] on label at bounding box center [298, 232] width 8 height 8
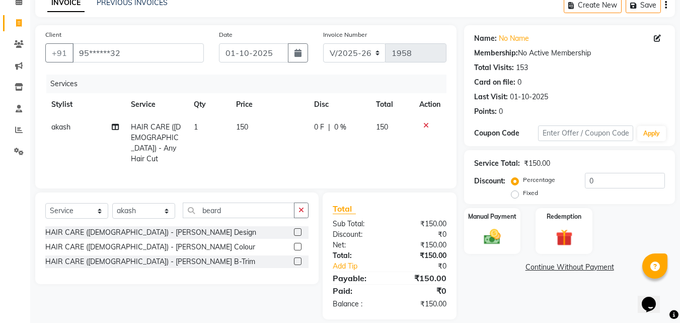
click at [301, 229] on input "checkbox" at bounding box center [297, 232] width 7 height 7
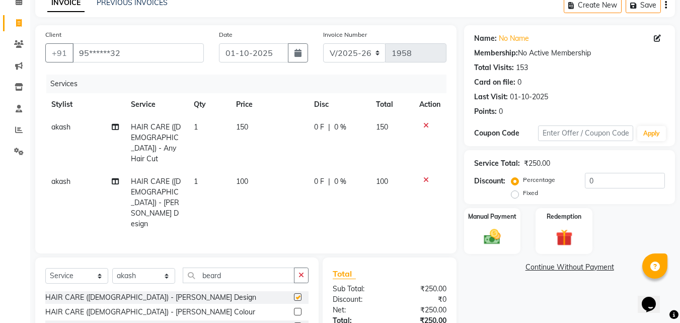
checkbox input "false"
click at [263, 171] on td "100" at bounding box center [269, 202] width 78 height 65
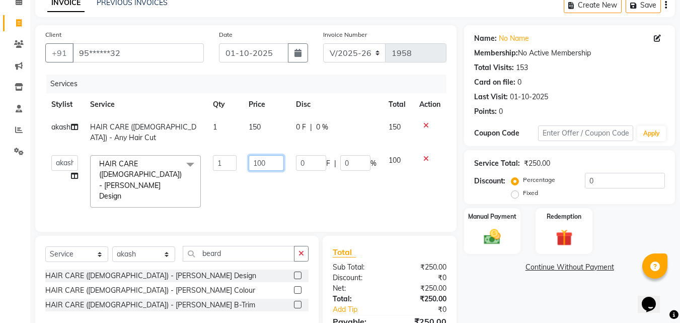
click at [257, 164] on input "100" at bounding box center [266, 163] width 35 height 16
type input "200"
click at [291, 177] on tr "akash [PERSON_NAME] [PERSON_NAME] [PERSON_NAME] nitin ravi Reception [PERSON_NA…" at bounding box center [245, 181] width 401 height 64
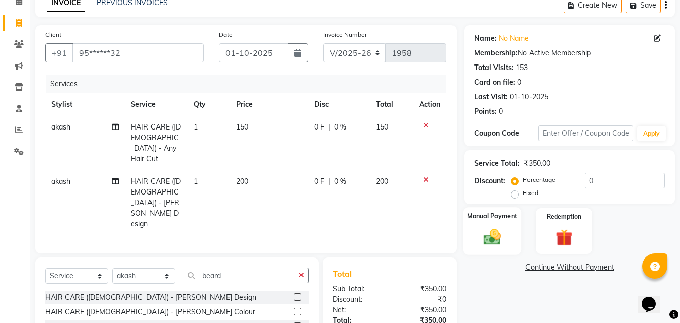
click at [490, 226] on div "Manual Payment" at bounding box center [492, 231] width 59 height 48
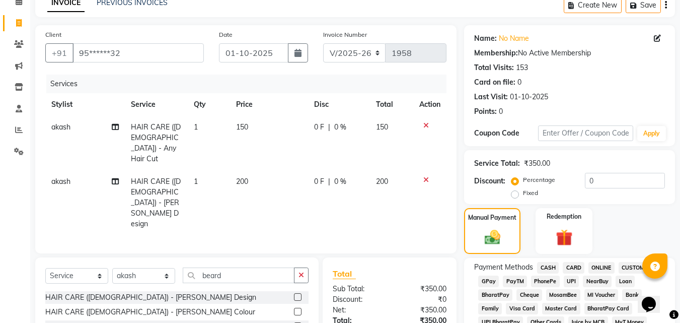
click at [549, 266] on span "CASH" at bounding box center [548, 268] width 22 height 12
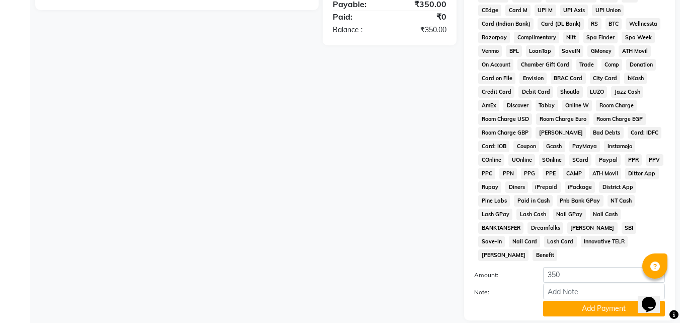
scroll to position [447, 0]
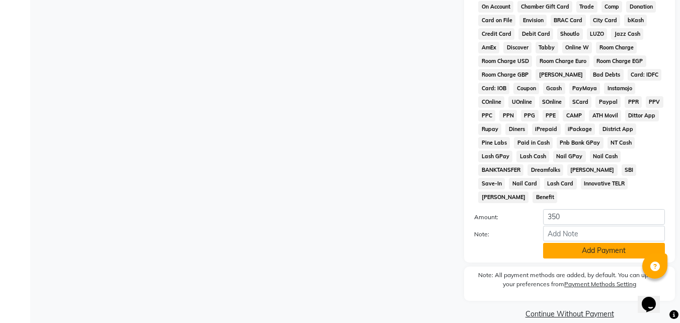
click at [557, 243] on button "Add Payment" at bounding box center [604, 251] width 122 height 16
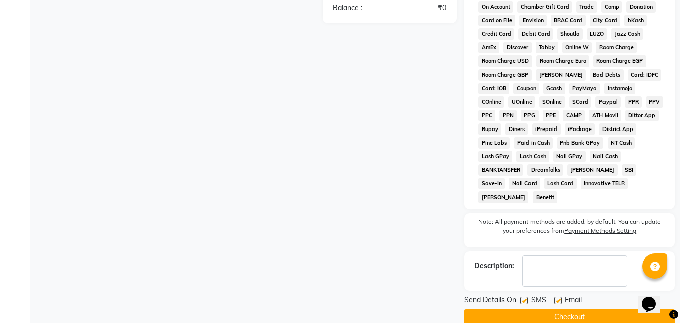
click at [559, 297] on label at bounding box center [558, 301] width 8 height 8
click at [559, 298] on input "checkbox" at bounding box center [557, 301] width 7 height 7
checkbox input "false"
click at [545, 309] on button "Checkout" at bounding box center [569, 317] width 211 height 16
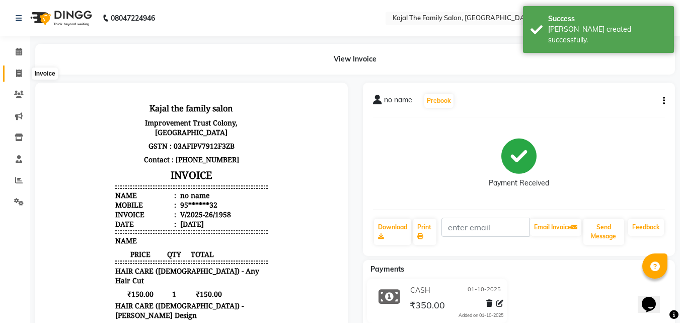
click at [25, 69] on span at bounding box center [19, 74] width 18 height 12
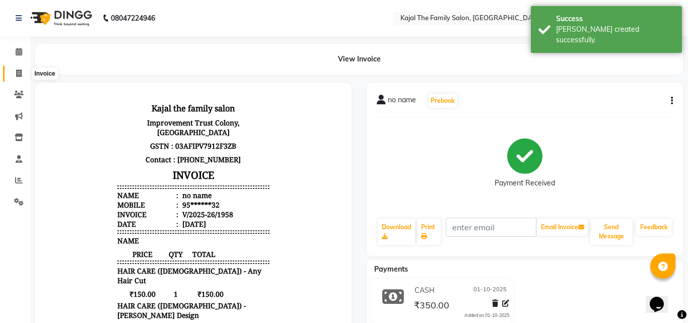
select select "service"
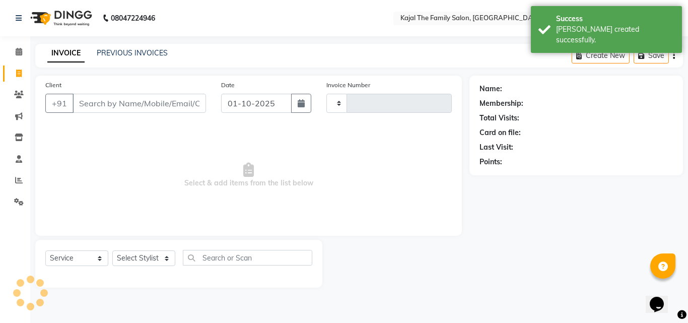
type input "1959"
select select "39"
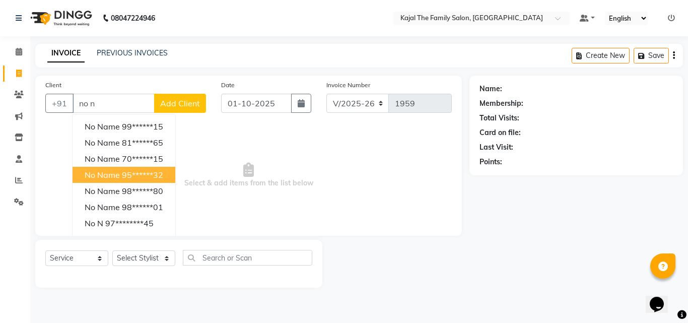
click at [143, 175] on ngb-highlight "95******32" at bounding box center [142, 175] width 41 height 10
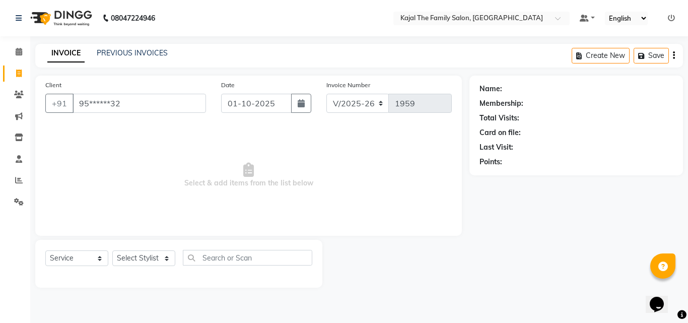
type input "95******32"
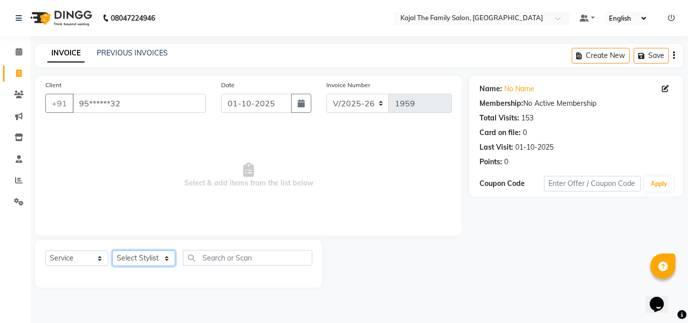
click at [156, 259] on select "Select Stylist [PERSON_NAME] [PERSON_NAME] [PERSON_NAME] nitin ravi Reception […" at bounding box center [143, 258] width 63 height 16
select select "52402"
click at [112, 250] on select "Select Stylist [PERSON_NAME] [PERSON_NAME] [PERSON_NAME] nitin ravi Reception […" at bounding box center [143, 258] width 63 height 16
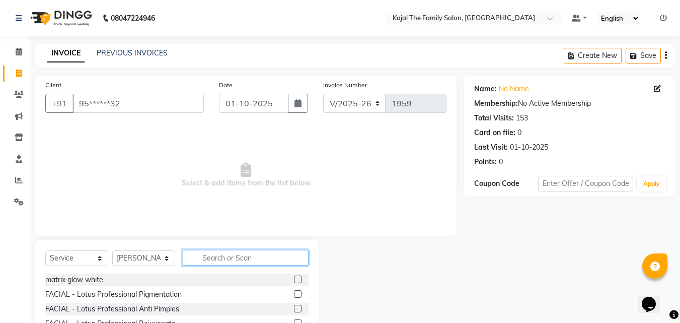
click at [226, 262] on input "text" at bounding box center [246, 258] width 126 height 16
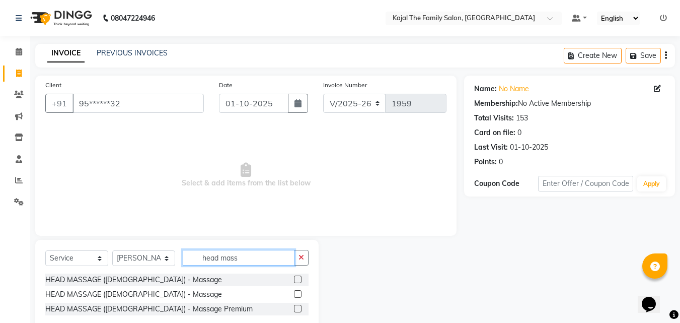
type input "head mass"
click at [298, 294] on label at bounding box center [298, 294] width 8 height 8
click at [298, 294] on input "checkbox" at bounding box center [297, 294] width 7 height 7
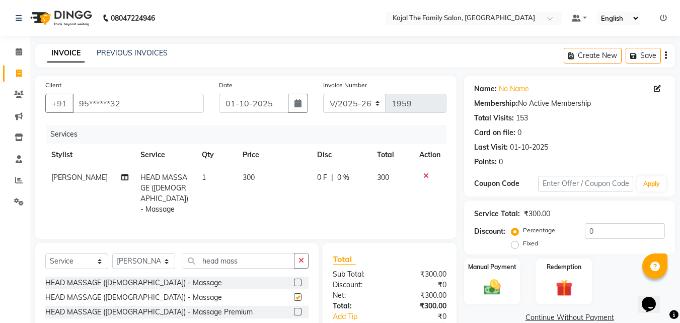
checkbox input "false"
click at [244, 195] on td "300" at bounding box center [274, 193] width 75 height 54
select select "52402"
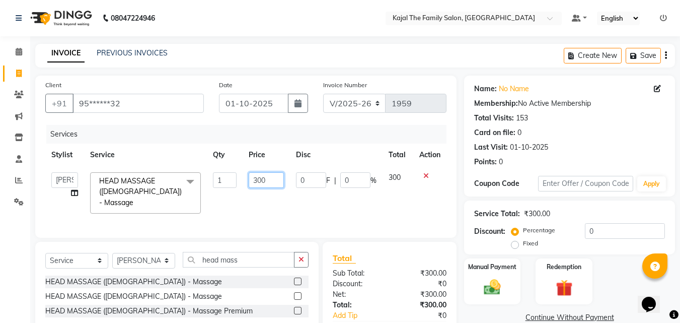
click at [259, 181] on input "300" at bounding box center [266, 180] width 35 height 16
type input "200"
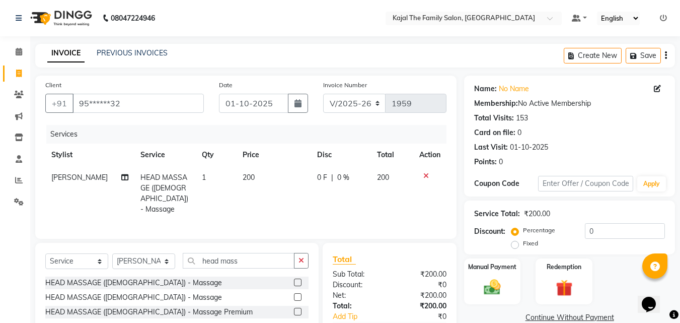
click at [323, 205] on td "0 F | 0 %" at bounding box center [341, 193] width 60 height 54
select select "52402"
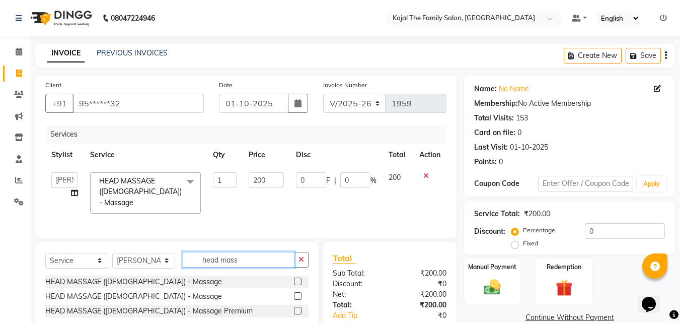
click at [242, 261] on input "head mass" at bounding box center [239, 260] width 112 height 16
type input "h"
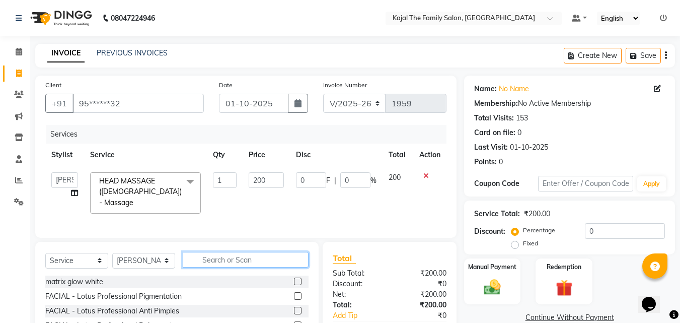
type input "j"
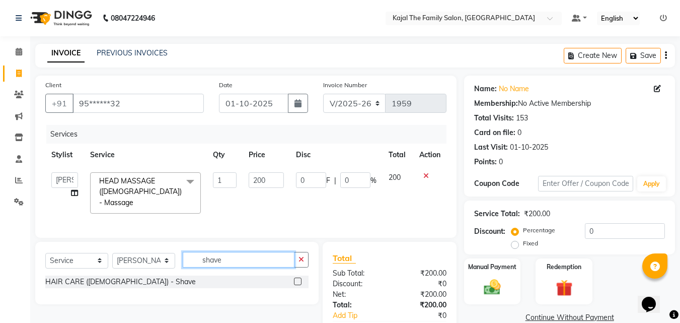
type input "shave"
click at [298, 281] on label at bounding box center [298, 281] width 8 height 8
click at [298, 281] on input "checkbox" at bounding box center [297, 281] width 7 height 7
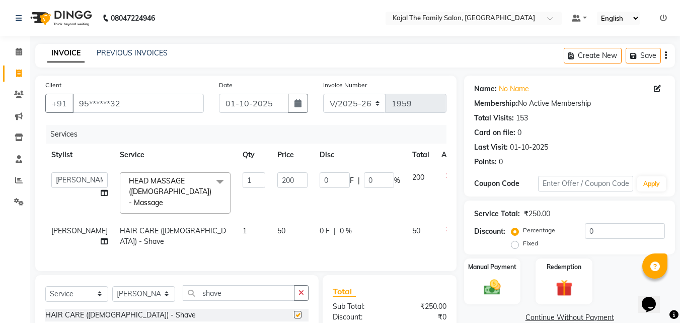
checkbox input "false"
click at [498, 271] on div "Manual Payment" at bounding box center [492, 281] width 59 height 48
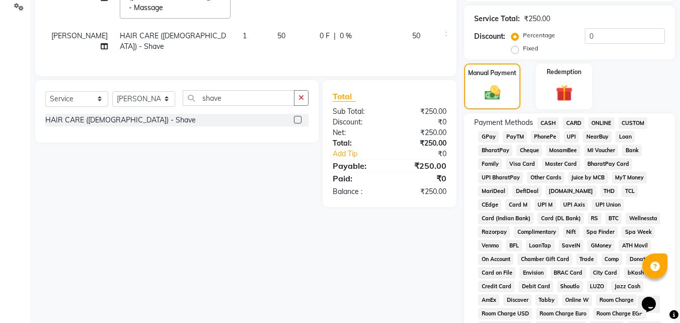
scroll to position [201, 0]
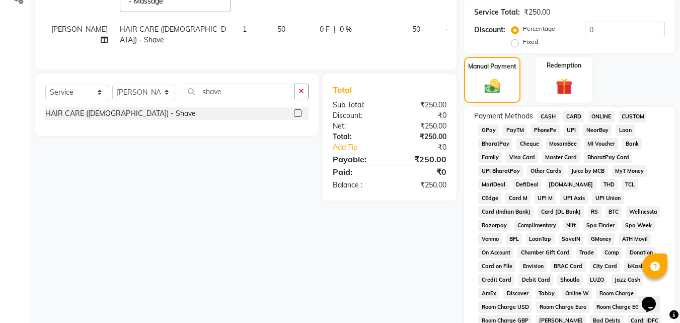
click at [542, 112] on span "CASH" at bounding box center [548, 117] width 22 height 12
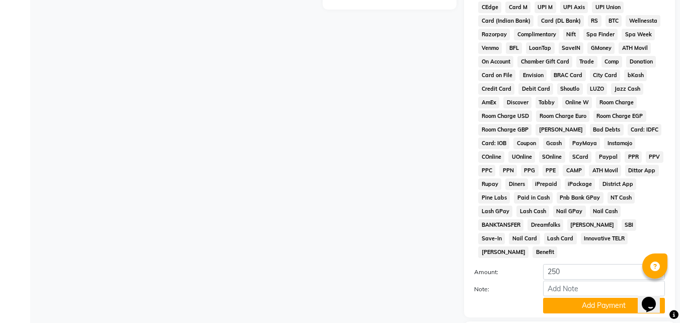
scroll to position [447, 0]
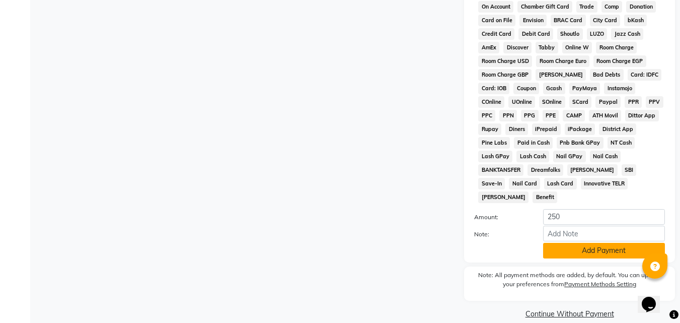
click at [559, 243] on button "Add Payment" at bounding box center [604, 251] width 122 height 16
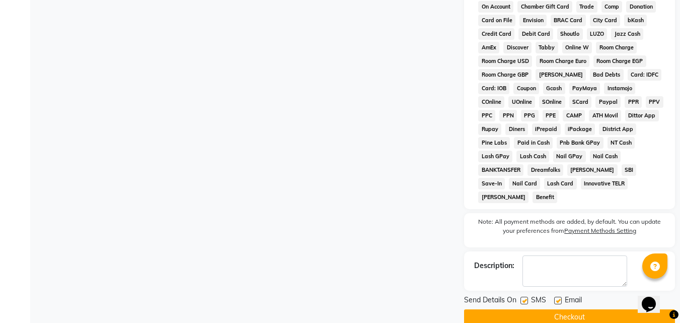
click at [558, 297] on label at bounding box center [558, 301] width 8 height 8
click at [558, 298] on input "checkbox" at bounding box center [557, 301] width 7 height 7
checkbox input "false"
click at [555, 309] on button "Checkout" at bounding box center [569, 317] width 211 height 16
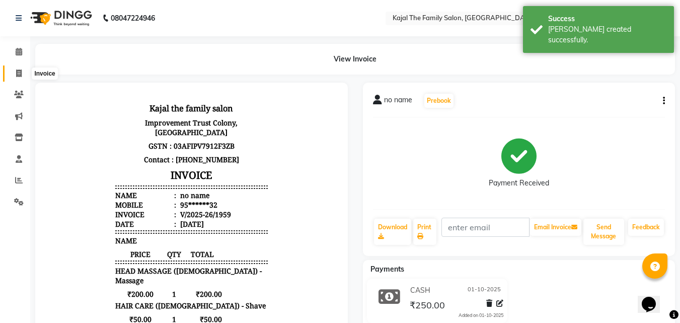
click at [15, 75] on span at bounding box center [19, 74] width 18 height 12
select select "service"
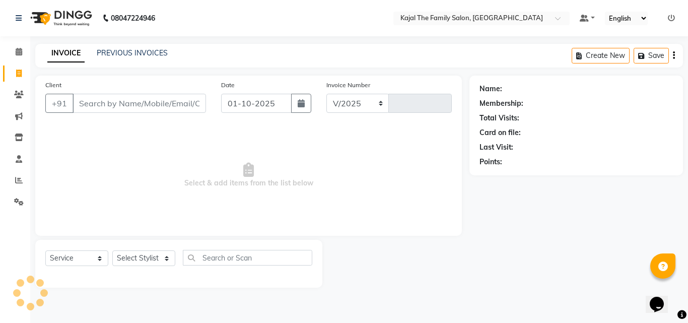
select select "39"
type input "1960"
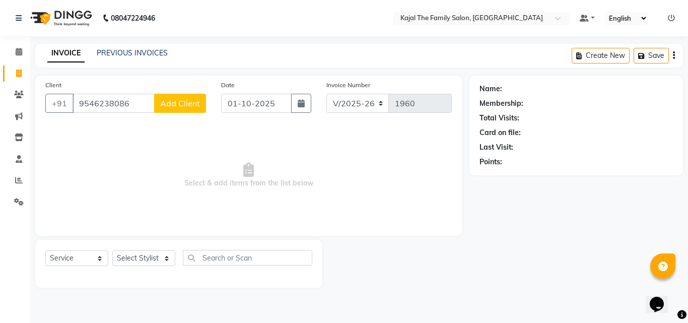
type input "9546238086"
click at [169, 100] on span "Add Client" at bounding box center [180, 103] width 40 height 10
select select "32"
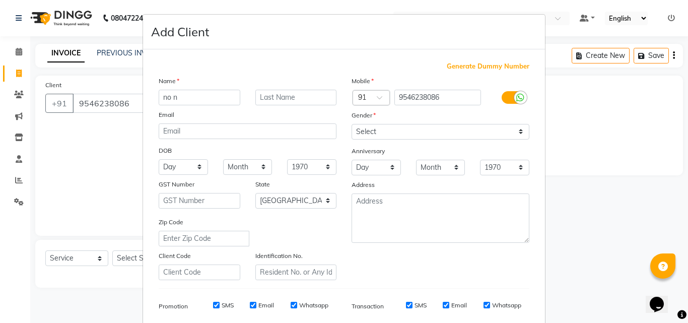
type input "no n"
click at [376, 133] on select "Select [DEMOGRAPHIC_DATA] [DEMOGRAPHIC_DATA] Other Prefer Not To Say" at bounding box center [440, 132] width 178 height 16
select select "[DEMOGRAPHIC_DATA]"
click at [351, 124] on select "Select [DEMOGRAPHIC_DATA] [DEMOGRAPHIC_DATA] Other Prefer Not To Say" at bounding box center [440, 132] width 178 height 16
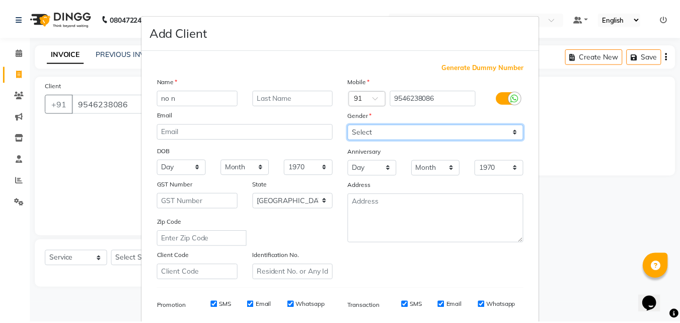
scroll to position [142, 0]
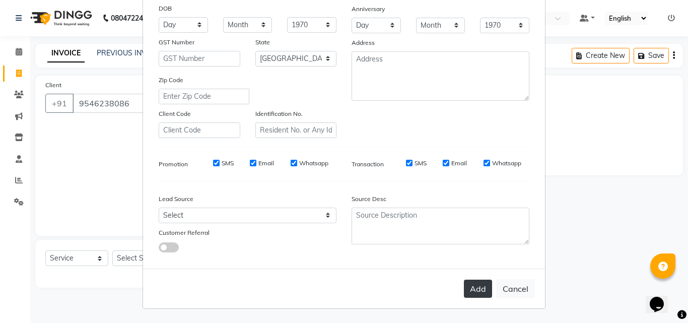
click at [477, 282] on button "Add" at bounding box center [478, 288] width 28 height 18
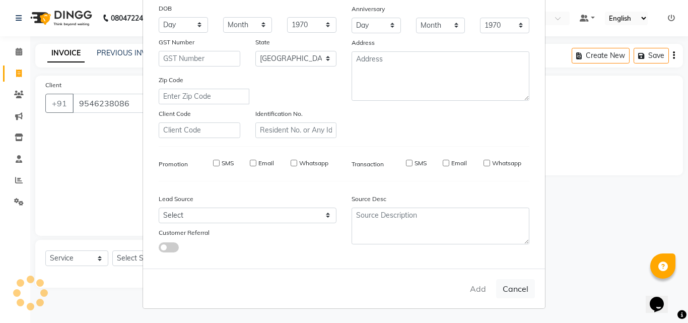
type input "95******86"
select select
select select "null"
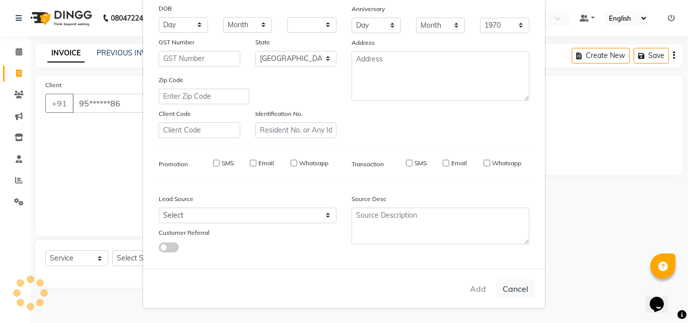
select select
checkbox input "false"
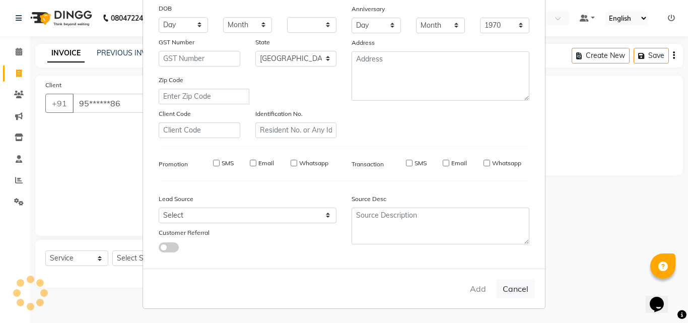
checkbox input "false"
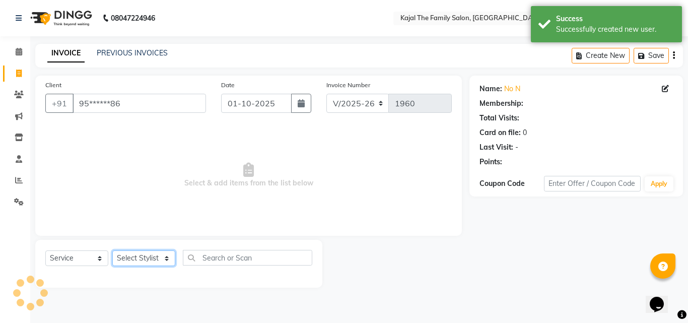
click at [131, 258] on select "Select Stylist [PERSON_NAME] [PERSON_NAME] [PERSON_NAME] nitin ravi Reception […" at bounding box center [143, 258] width 63 height 16
select select "87388"
click at [112, 250] on select "Select Stylist [PERSON_NAME] [PERSON_NAME] [PERSON_NAME] nitin ravi Reception […" at bounding box center [143, 258] width 63 height 16
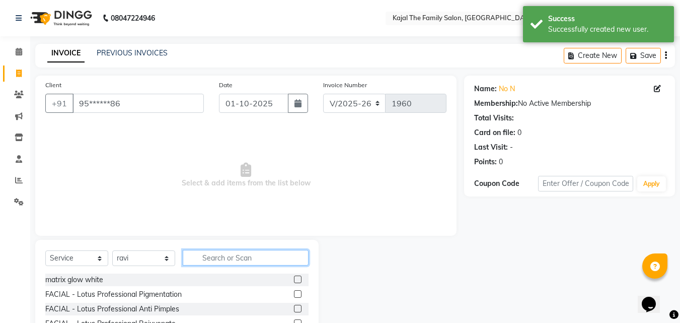
click at [230, 257] on input "text" at bounding box center [246, 258] width 126 height 16
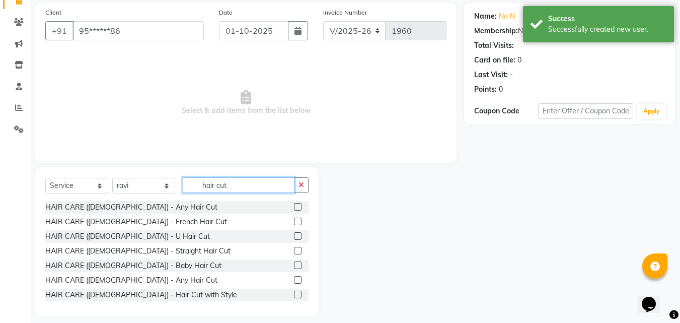
scroll to position [81, 0]
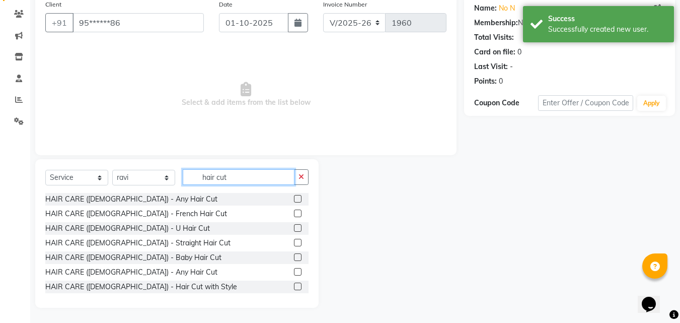
type input "hair cut"
click at [294, 272] on label at bounding box center [298, 272] width 8 height 8
click at [294, 272] on input "checkbox" at bounding box center [297, 272] width 7 height 7
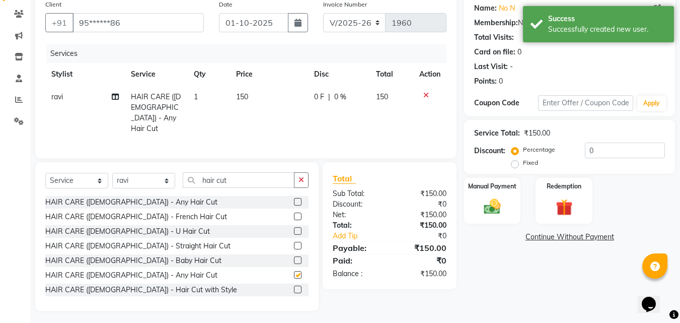
checkbox input "false"
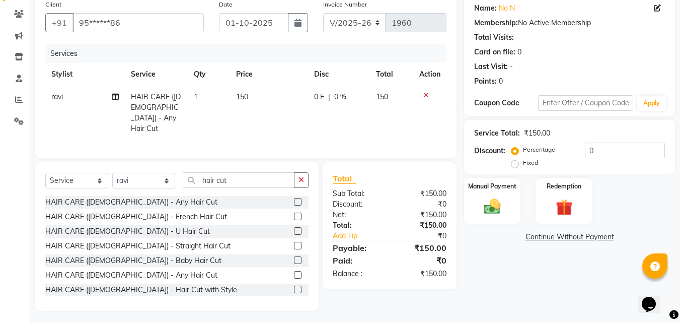
click at [248, 107] on td "150" at bounding box center [269, 113] width 78 height 54
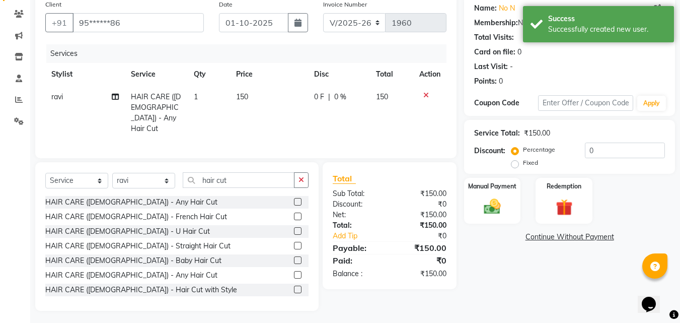
select select "87388"
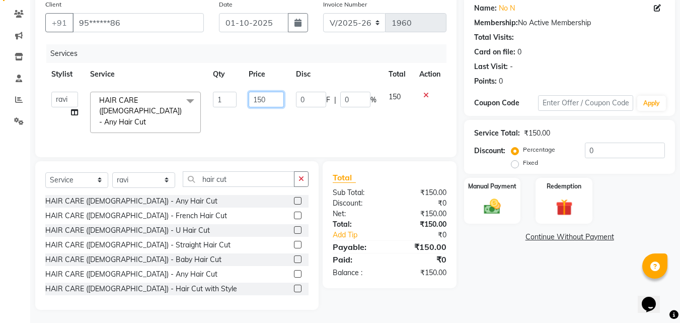
click at [264, 98] on input "150" at bounding box center [266, 100] width 35 height 16
type input "200"
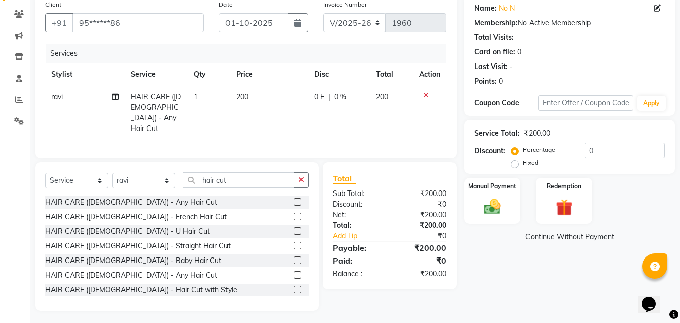
click at [279, 115] on td "200" at bounding box center [269, 113] width 78 height 54
select select "87388"
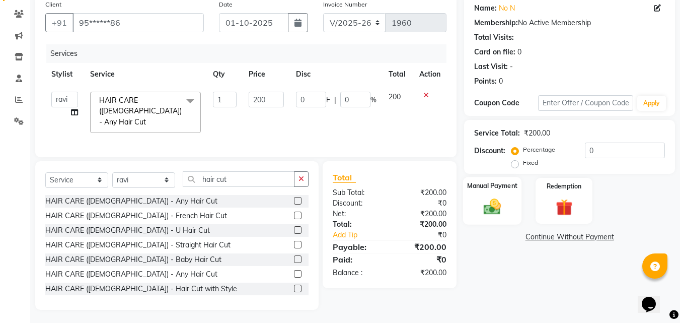
click at [511, 202] on div "Manual Payment" at bounding box center [492, 201] width 59 height 48
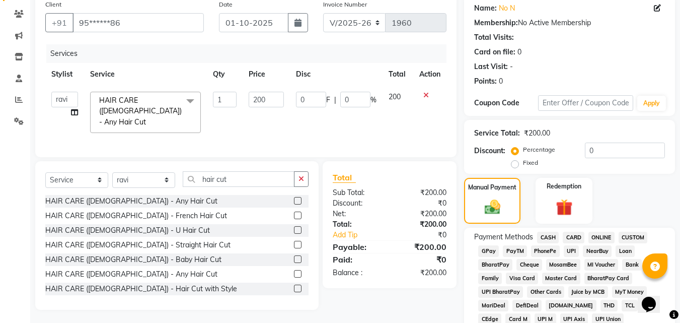
click at [552, 234] on span "CASH" at bounding box center [548, 238] width 22 height 12
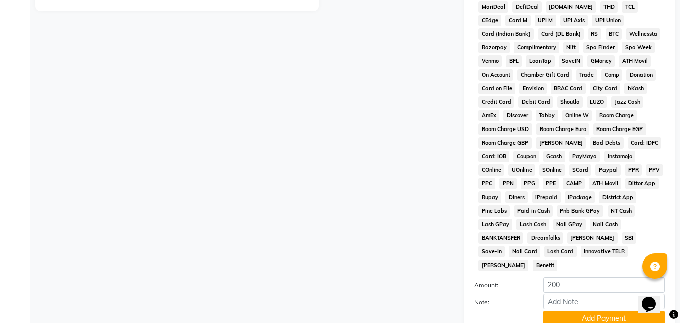
scroll to position [447, 0]
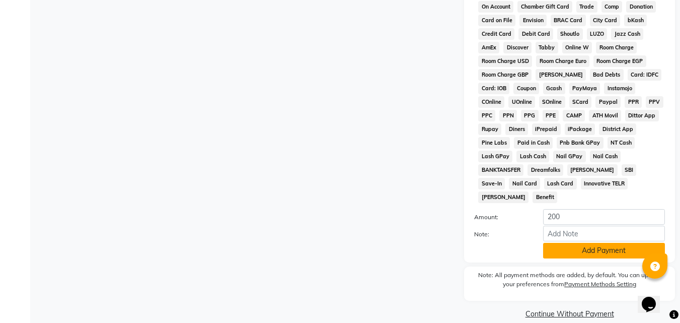
click at [564, 243] on button "Add Payment" at bounding box center [604, 251] width 122 height 16
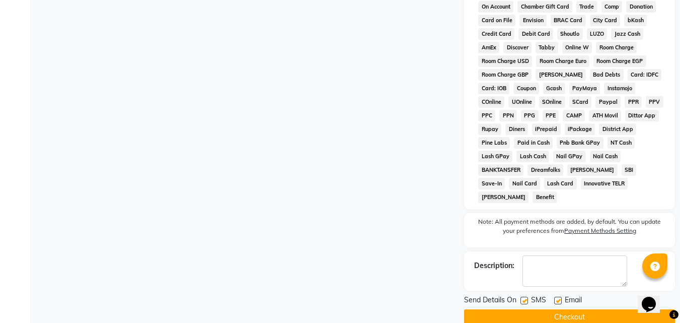
click at [558, 297] on div at bounding box center [557, 302] width 7 height 11
click at [557, 297] on label at bounding box center [558, 301] width 8 height 8
click at [557, 298] on input "checkbox" at bounding box center [557, 301] width 7 height 7
checkbox input "false"
click at [549, 309] on button "Checkout" at bounding box center [569, 317] width 211 height 16
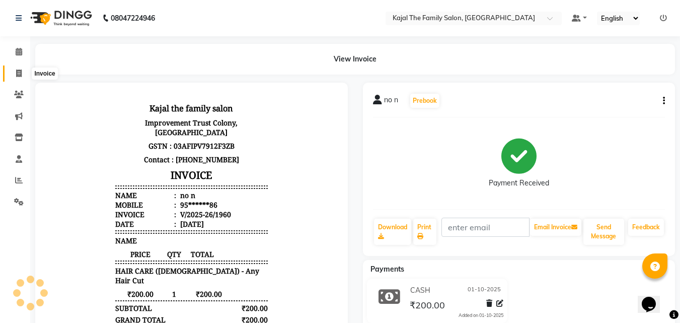
click at [22, 75] on icon at bounding box center [19, 73] width 6 height 8
select select "service"
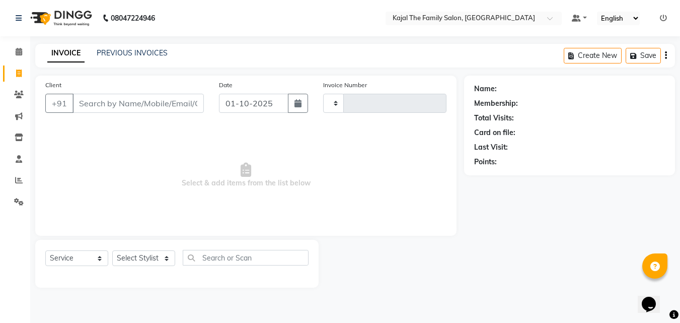
type input "1961"
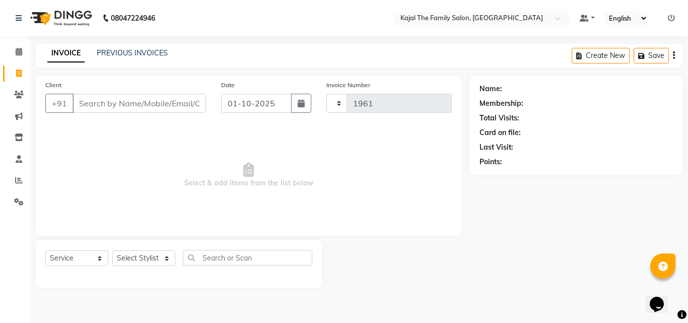
select select "39"
type input "9872303587"
click at [174, 107] on span "Add Client" at bounding box center [180, 103] width 40 height 10
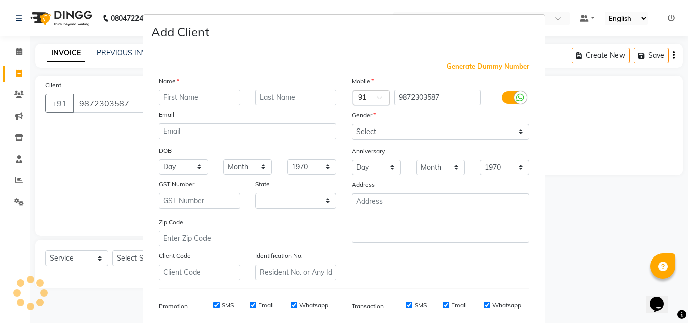
select select "32"
type input "roohpreet"
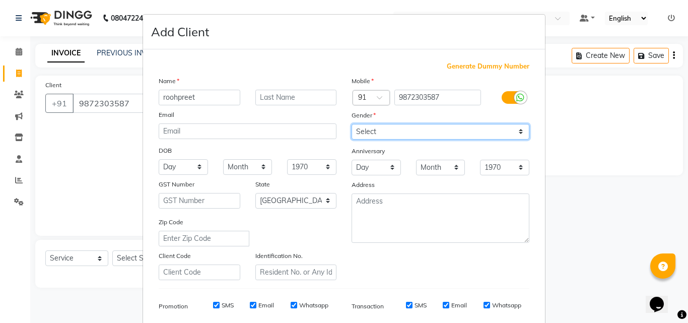
click at [467, 128] on select "Select [DEMOGRAPHIC_DATA] [DEMOGRAPHIC_DATA] Other Prefer Not To Say" at bounding box center [440, 132] width 178 height 16
select select "[DEMOGRAPHIC_DATA]"
click at [351, 124] on select "Select [DEMOGRAPHIC_DATA] [DEMOGRAPHIC_DATA] Other Prefer Not To Say" at bounding box center [440, 132] width 178 height 16
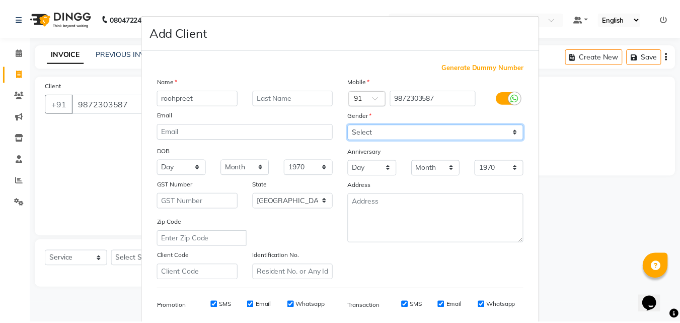
scroll to position [142, 0]
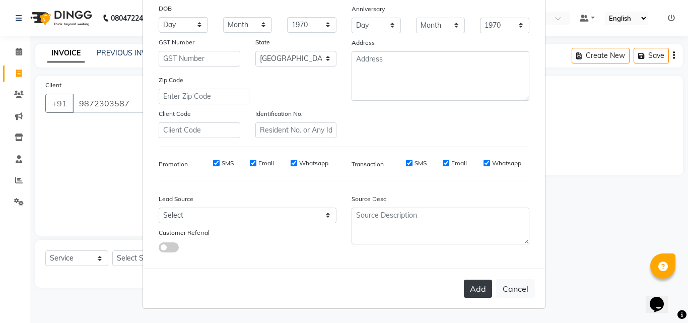
click at [475, 289] on button "Add" at bounding box center [478, 288] width 28 height 18
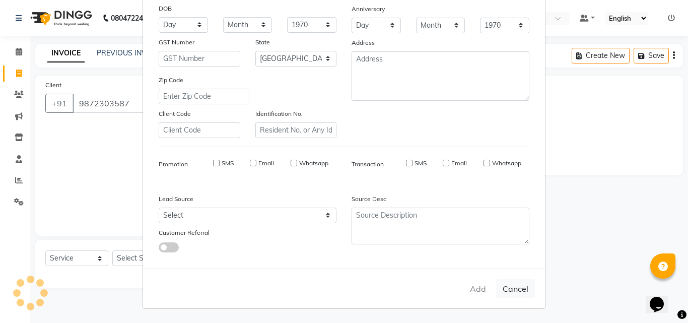
type input "98******87"
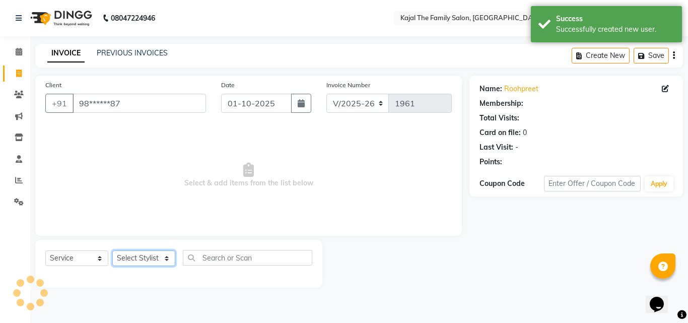
click at [128, 260] on select "Select Stylist [PERSON_NAME] [PERSON_NAME] [PERSON_NAME] nitin ravi Reception […" at bounding box center [143, 258] width 63 height 16
select select "1484"
click at [112, 250] on select "Select Stylist [PERSON_NAME] [PERSON_NAME] [PERSON_NAME] nitin ravi Reception […" at bounding box center [143, 258] width 63 height 16
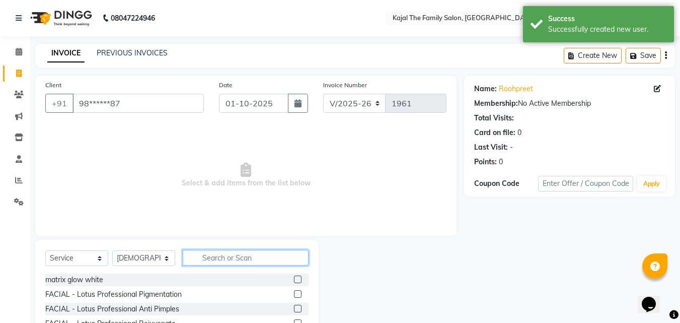
click at [192, 253] on input "text" at bounding box center [246, 258] width 126 height 16
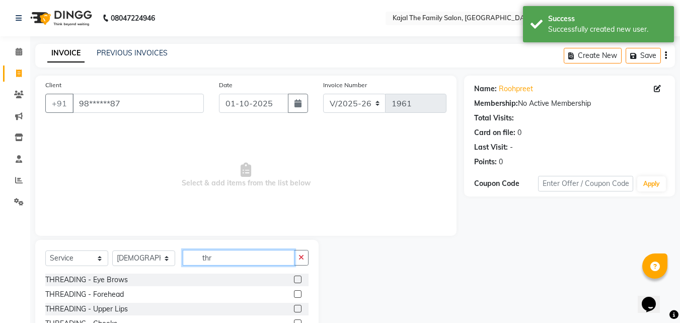
type input "thr"
click at [294, 280] on label at bounding box center [298, 279] width 8 height 8
click at [294, 280] on input "checkbox" at bounding box center [297, 279] width 7 height 7
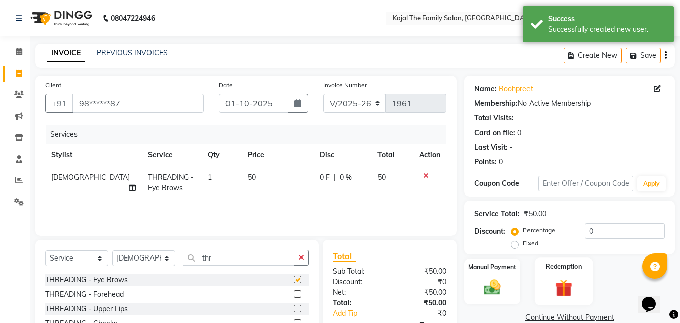
checkbox input "false"
click at [500, 286] on img at bounding box center [492, 287] width 28 height 20
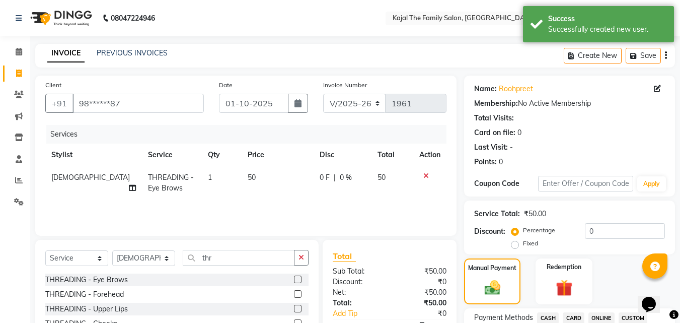
click at [540, 315] on span "CASH" at bounding box center [548, 318] width 22 height 12
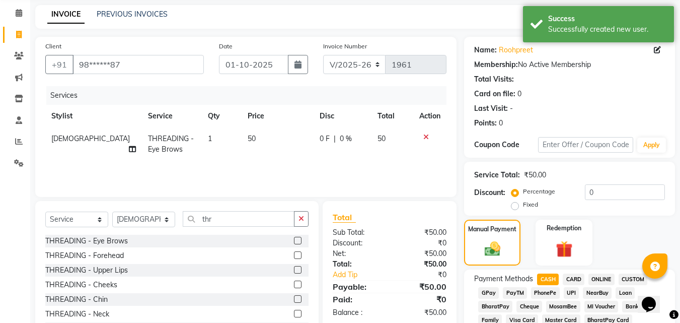
scroll to position [201, 0]
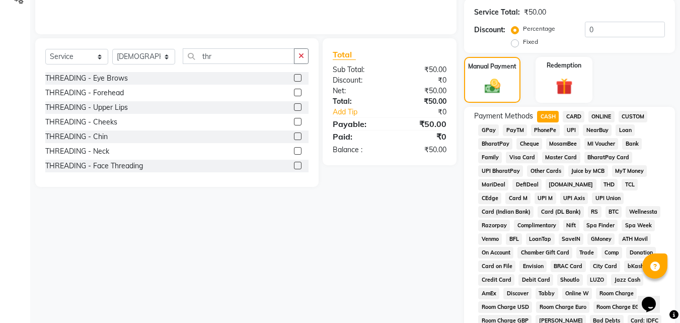
click at [515, 132] on span "PayTM" at bounding box center [515, 130] width 24 height 12
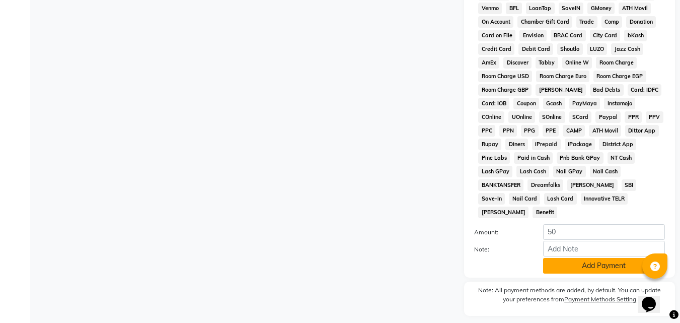
scroll to position [447, 0]
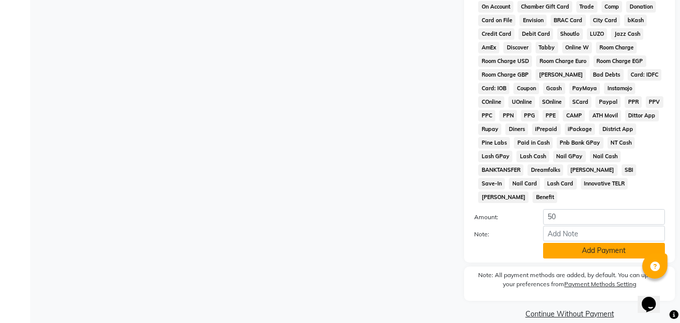
click at [556, 243] on button "Add Payment" at bounding box center [604, 251] width 122 height 16
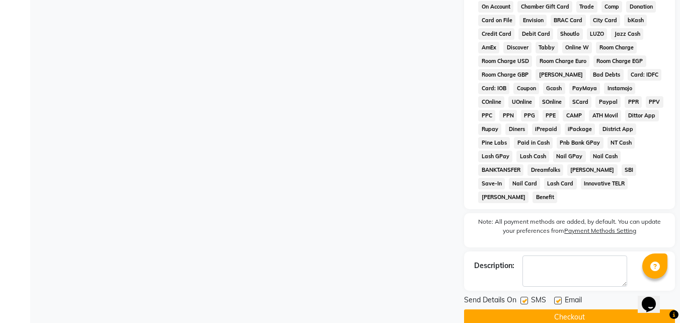
click at [556, 297] on label at bounding box center [558, 301] width 8 height 8
click at [556, 298] on input "checkbox" at bounding box center [557, 301] width 7 height 7
checkbox input "false"
click at [549, 309] on button "Checkout" at bounding box center [569, 317] width 211 height 16
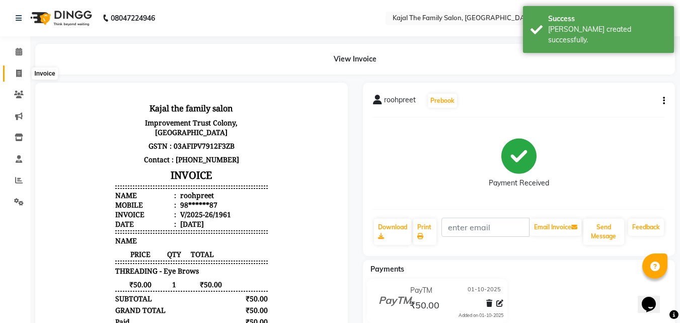
click at [16, 75] on icon at bounding box center [19, 73] width 6 height 8
select select "service"
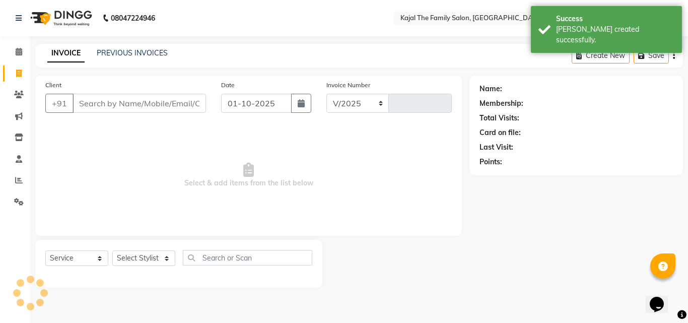
select select "39"
type input "1962"
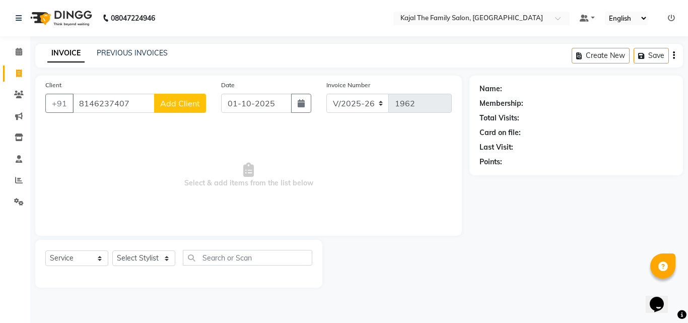
type input "8146237407"
click at [158, 104] on button "Add Client" at bounding box center [180, 103] width 52 height 19
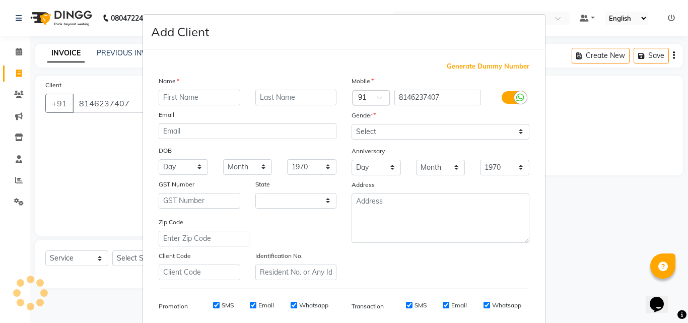
select select "32"
type input "[PERSON_NAME]"
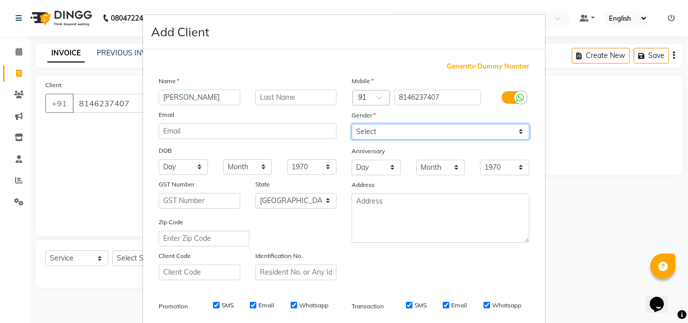
click at [382, 128] on select "Select [DEMOGRAPHIC_DATA] [DEMOGRAPHIC_DATA] Other Prefer Not To Say" at bounding box center [440, 132] width 178 height 16
select select "[DEMOGRAPHIC_DATA]"
click at [351, 124] on select "Select [DEMOGRAPHIC_DATA] [DEMOGRAPHIC_DATA] Other Prefer Not To Say" at bounding box center [440, 132] width 178 height 16
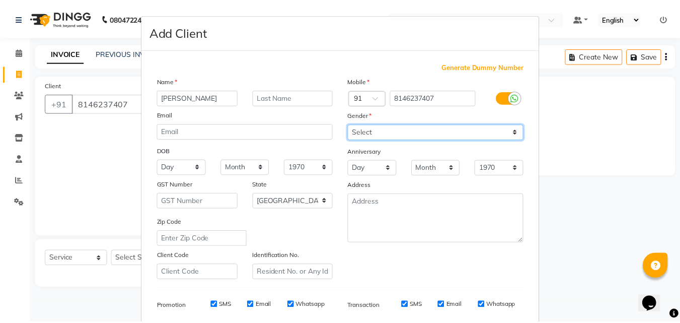
scroll to position [142, 0]
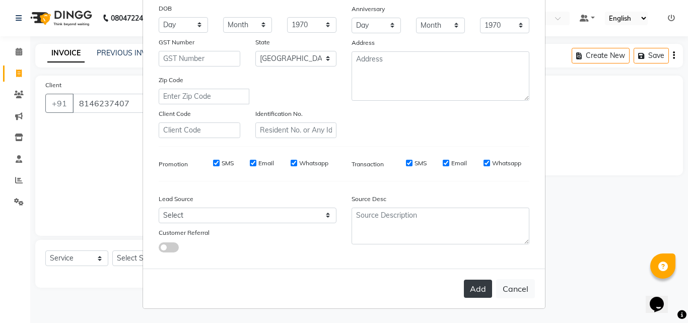
click at [473, 279] on button "Add" at bounding box center [478, 288] width 28 height 18
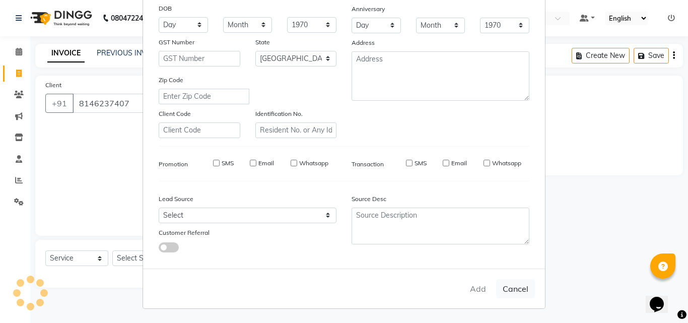
type input "81******07"
select select
select select "null"
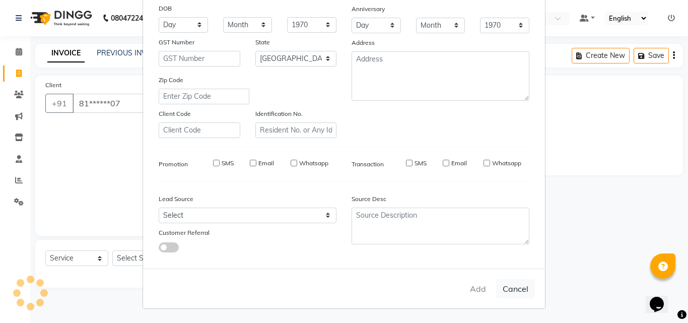
select select
checkbox input "false"
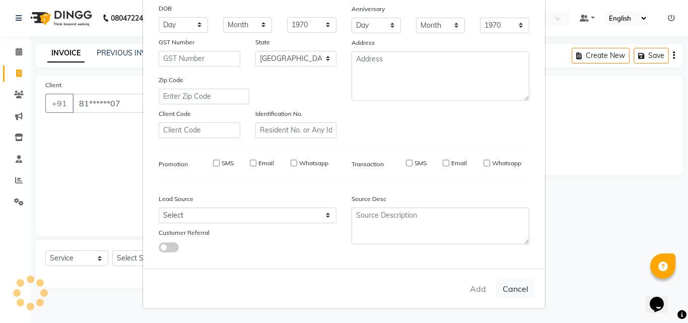
checkbox input "false"
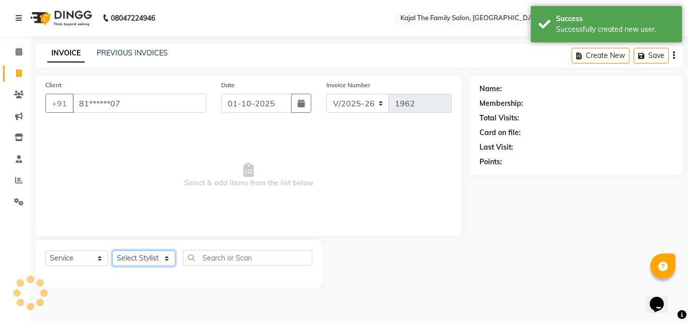
click at [134, 255] on select "Select Stylist [PERSON_NAME] [PERSON_NAME] [PERSON_NAME] nitin ravi Reception […" at bounding box center [143, 258] width 63 height 16
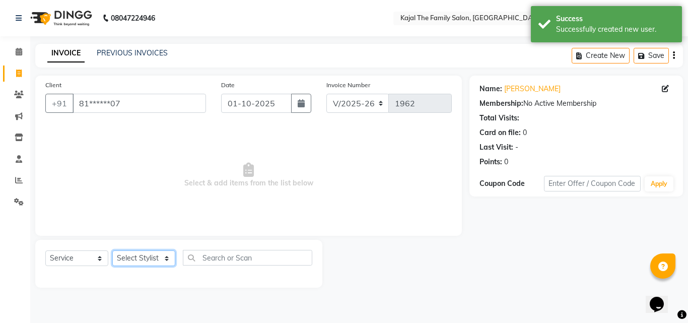
select select "65580"
click at [112, 250] on select "Select Stylist [PERSON_NAME] [PERSON_NAME] [PERSON_NAME] nitin ravi Reception […" at bounding box center [143, 258] width 63 height 16
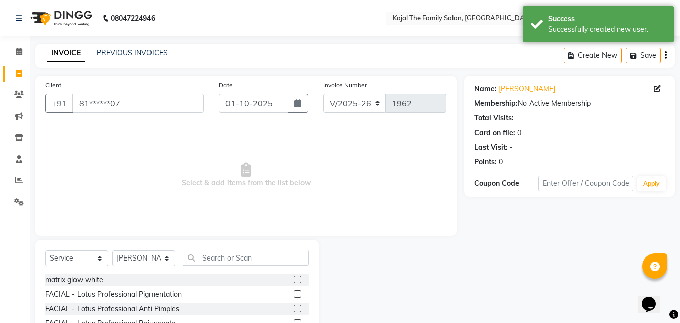
click at [206, 247] on div "Select Service Product Membership Package Voucher Prepaid Gift Card Select Styl…" at bounding box center [176, 314] width 283 height 149
click at [207, 255] on input "text" at bounding box center [246, 258] width 126 height 16
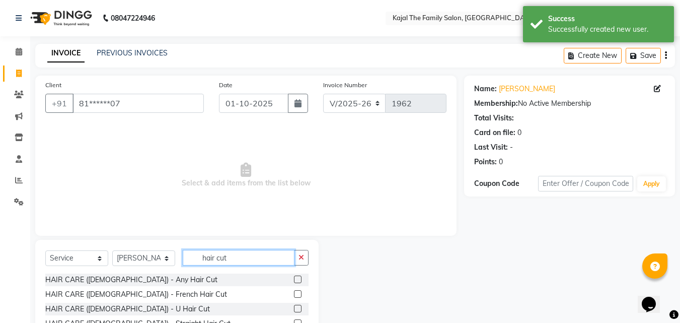
type input "hair cut"
click at [294, 275] on label at bounding box center [298, 279] width 8 height 8
click at [294, 276] on input "checkbox" at bounding box center [297, 279] width 7 height 7
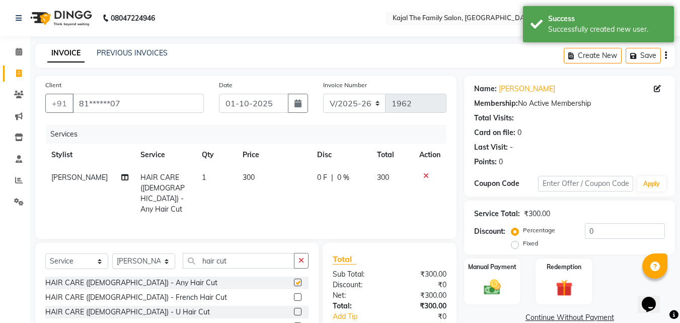
checkbox input "false"
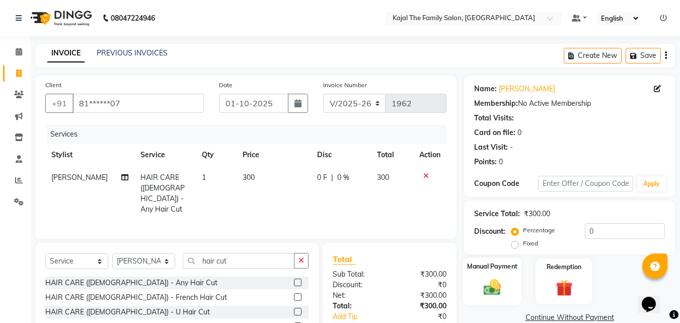
click at [497, 278] on img at bounding box center [492, 287] width 28 height 20
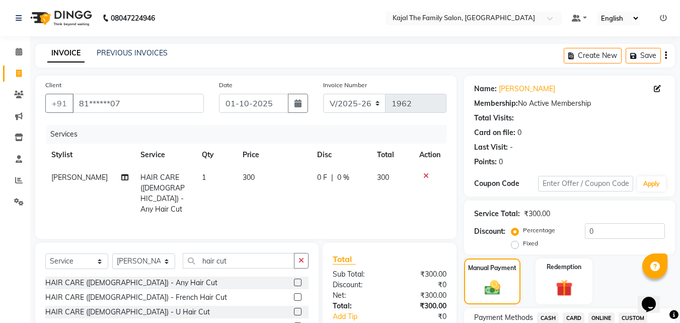
click at [551, 314] on span "CASH" at bounding box center [548, 318] width 22 height 12
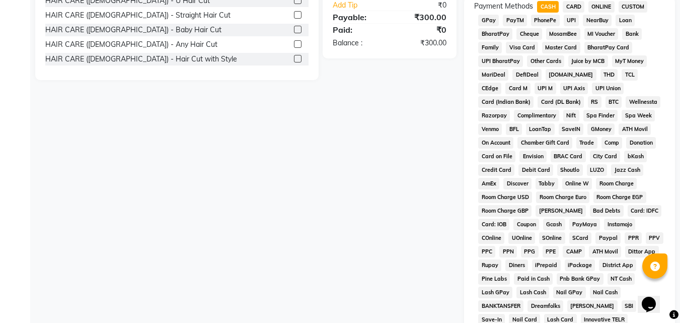
scroll to position [447, 0]
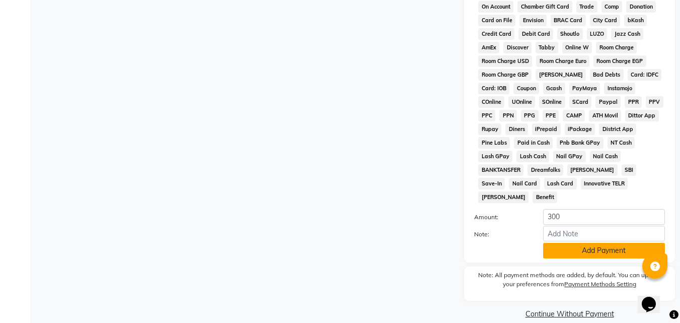
click at [555, 243] on button "Add Payment" at bounding box center [604, 251] width 122 height 16
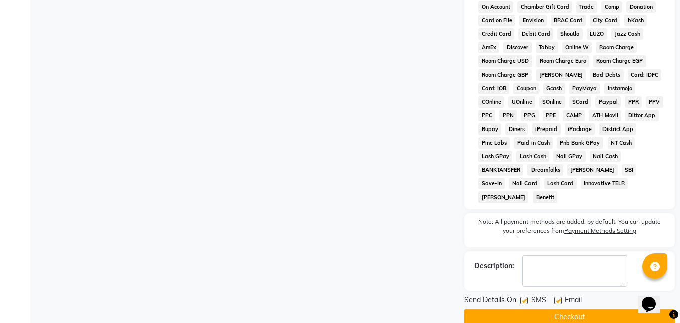
click at [560, 297] on label at bounding box center [558, 301] width 8 height 8
click at [560, 298] on input "checkbox" at bounding box center [557, 301] width 7 height 7
checkbox input "false"
click at [551, 309] on button "Checkout" at bounding box center [569, 317] width 211 height 16
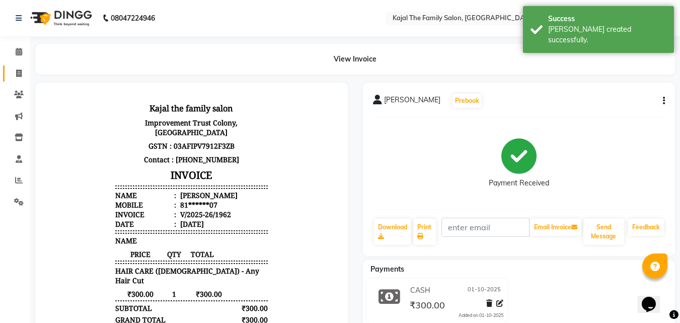
click at [22, 65] on link "Invoice" at bounding box center [15, 73] width 24 height 17
select select "service"
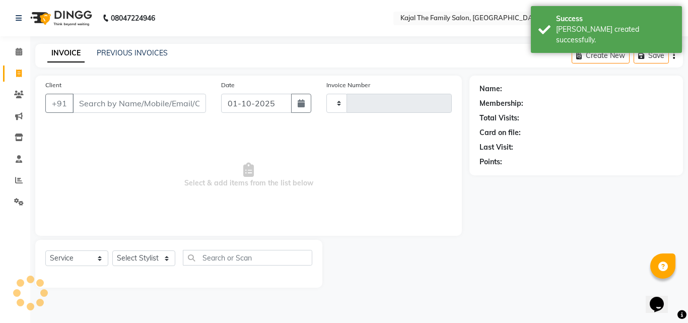
type input "1963"
select select "39"
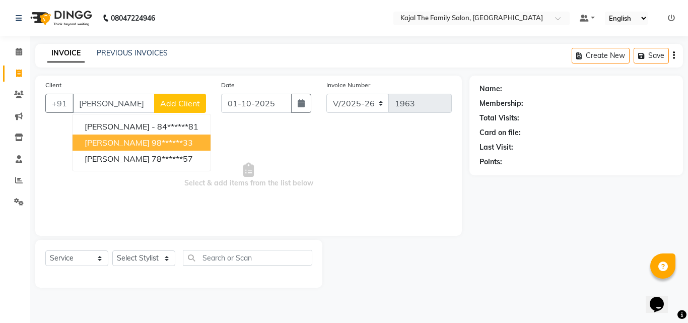
click at [131, 136] on button "[PERSON_NAME] 98******33" at bounding box center [141, 142] width 138 height 16
type input "98******33"
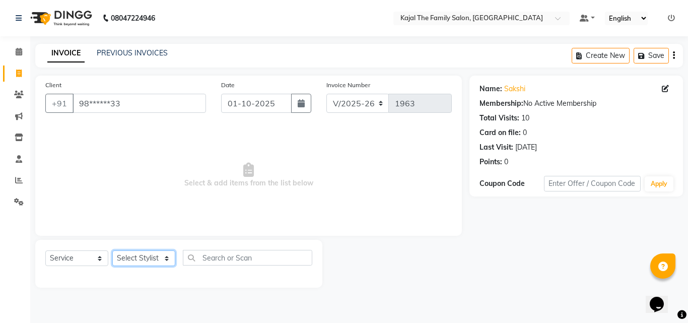
click at [159, 254] on select "Select Stylist [PERSON_NAME] [PERSON_NAME] [PERSON_NAME] nitin ravi Reception […" at bounding box center [143, 258] width 63 height 16
select select "1484"
click at [112, 250] on select "Select Stylist [PERSON_NAME] [PERSON_NAME] [PERSON_NAME] nitin ravi Reception […" at bounding box center [143, 258] width 63 height 16
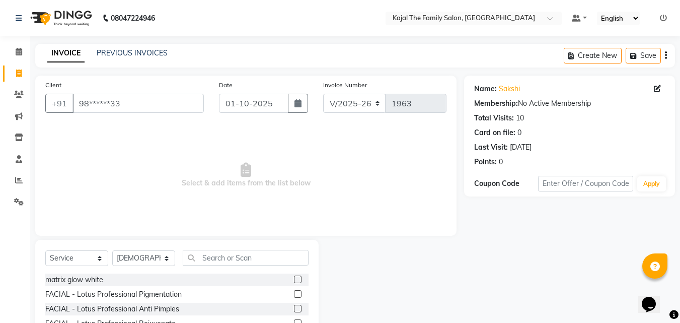
click at [248, 267] on div "Select Service Product Membership Package Voucher Prepaid Gift Card Select Styl…" at bounding box center [176, 262] width 263 height 24
drag, startPoint x: 241, startPoint y: 262, endPoint x: 211, endPoint y: 245, distance: 34.3
click at [241, 261] on input "text" at bounding box center [246, 258] width 126 height 16
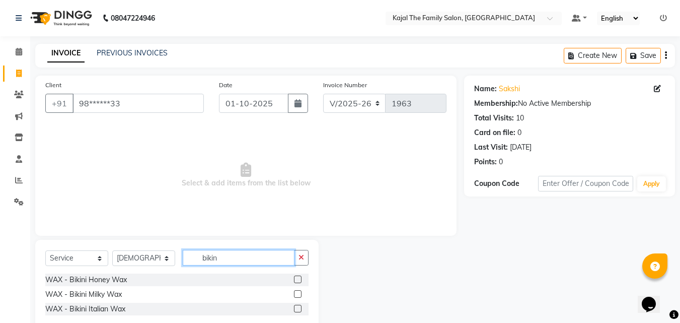
type input "bikin"
click at [298, 309] on label at bounding box center [298, 309] width 8 height 8
click at [298, 309] on input "checkbox" at bounding box center [297, 309] width 7 height 7
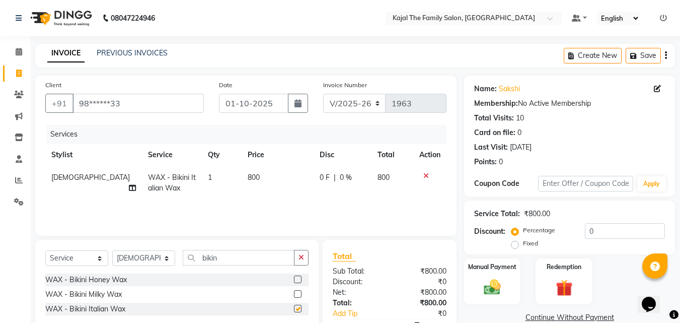
checkbox input "false"
click at [226, 258] on input "bikin" at bounding box center [239, 258] width 112 height 16
type input "b"
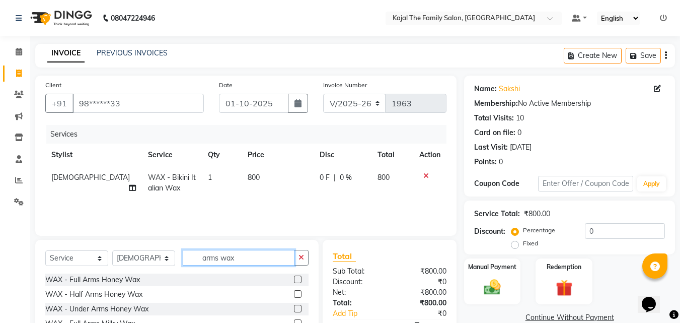
scroll to position [64, 0]
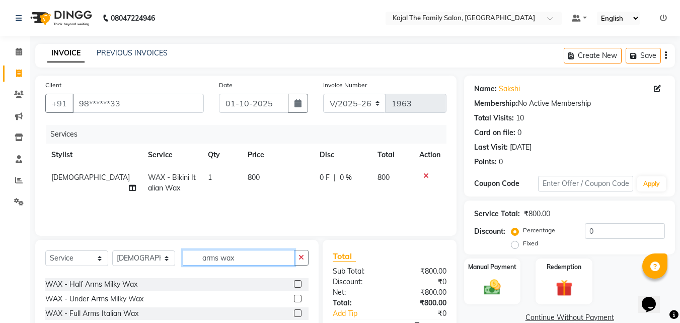
type input "arms wax"
click at [294, 309] on label at bounding box center [298, 313] width 8 height 8
click at [294, 310] on input "checkbox" at bounding box center [297, 313] width 7 height 7
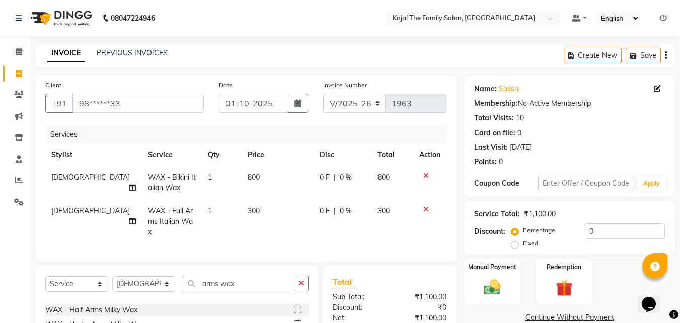
checkbox input "false"
click at [267, 278] on input "arms wax" at bounding box center [239, 283] width 112 height 16
type input "a"
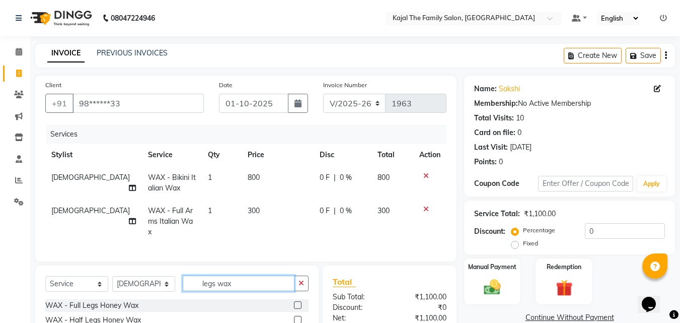
scroll to position [103, 0]
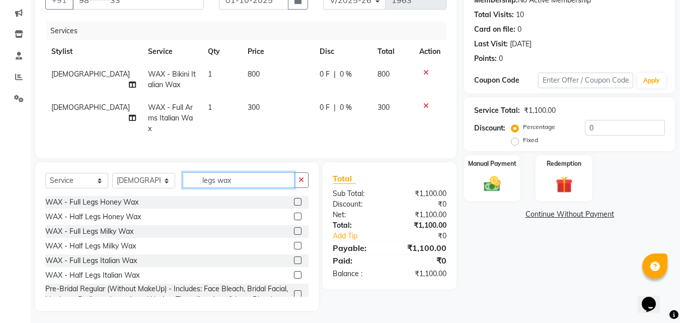
type input "legs wax"
click at [294, 260] on label at bounding box center [298, 260] width 8 height 8
click at [294, 260] on input "checkbox" at bounding box center [297, 260] width 7 height 7
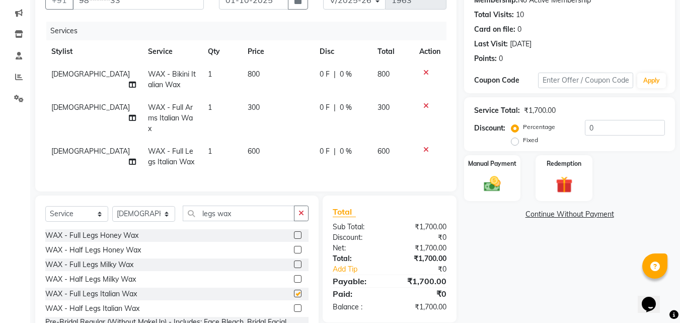
checkbox input "false"
click at [247, 85] on td "800" at bounding box center [278, 79] width 72 height 33
select select "1484"
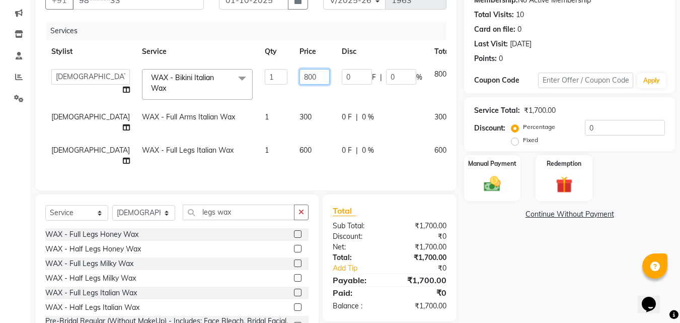
click at [300, 73] on input "800" at bounding box center [315, 77] width 30 height 16
type input "1000"
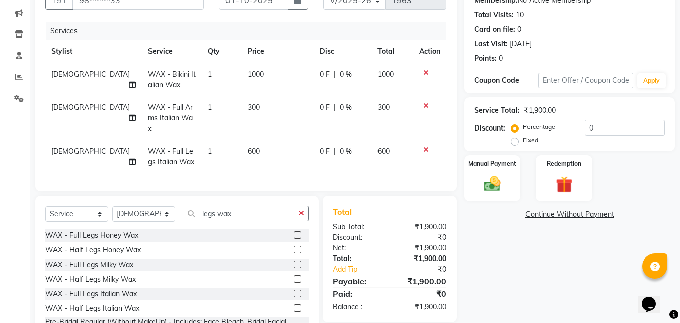
click at [299, 163] on div "Services Stylist Service Qty Price Disc Total Action [PERSON_NAME] WAX - Bikini…" at bounding box center [245, 102] width 401 height 160
click at [246, 219] on div "Select Service Product Membership Package Voucher Prepaid Gift Card Select Styl…" at bounding box center [176, 217] width 263 height 24
click at [246, 212] on input "legs wax" at bounding box center [239, 213] width 112 height 16
type input "l"
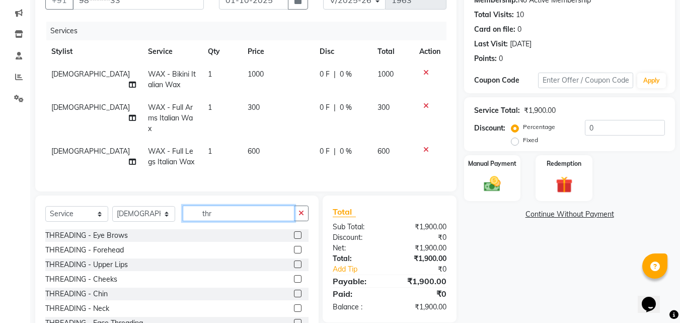
type input "thr"
click at [294, 246] on label at bounding box center [298, 250] width 8 height 8
click at [294, 247] on input "checkbox" at bounding box center [297, 250] width 7 height 7
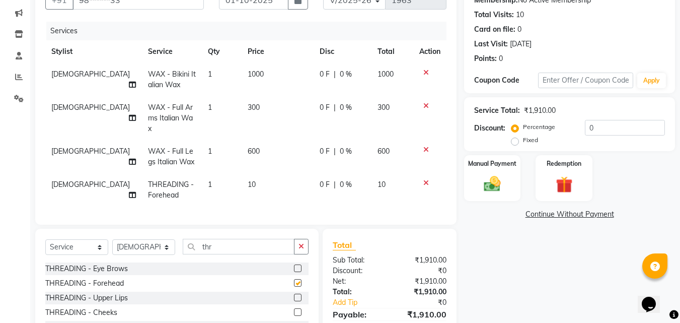
checkbox input "false"
click at [294, 266] on label at bounding box center [298, 268] width 8 height 8
click at [294, 266] on input "checkbox" at bounding box center [297, 268] width 7 height 7
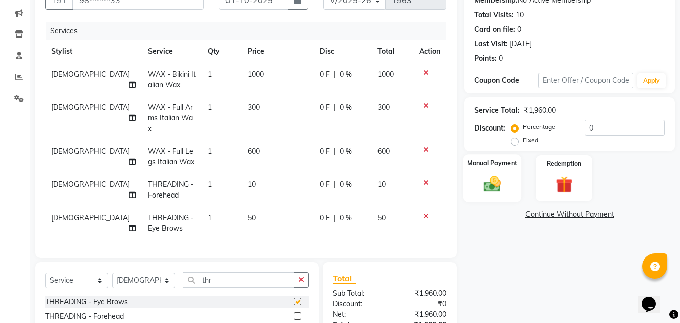
checkbox input "false"
click at [492, 180] on img at bounding box center [492, 184] width 28 height 20
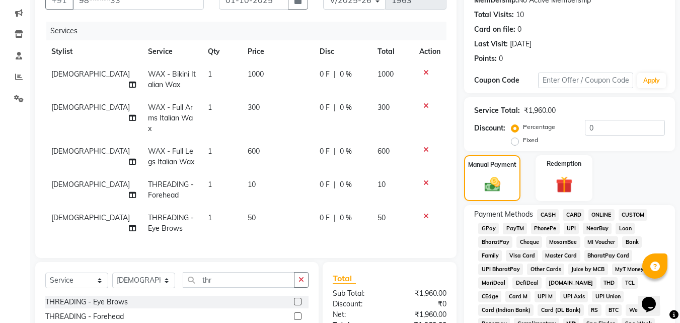
click at [540, 211] on span "CASH" at bounding box center [548, 215] width 22 height 12
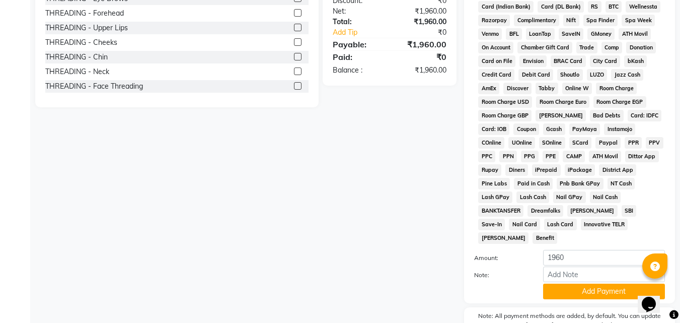
scroll to position [447, 0]
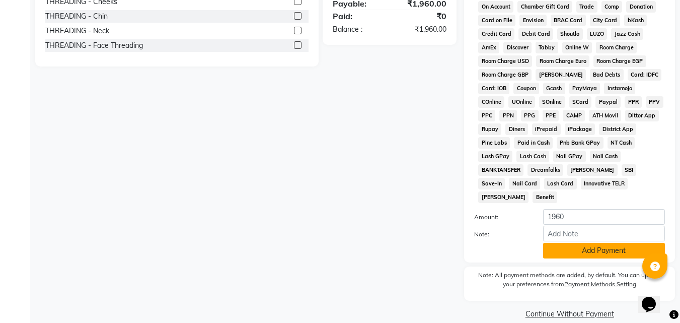
click at [595, 243] on button "Add Payment" at bounding box center [604, 251] width 122 height 16
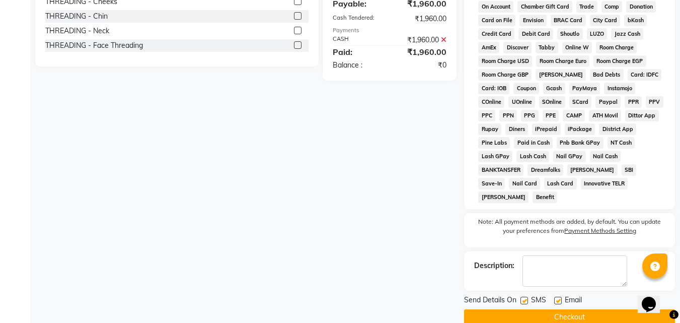
click at [556, 297] on label at bounding box center [558, 301] width 8 height 8
click at [556, 298] on input "checkbox" at bounding box center [557, 301] width 7 height 7
checkbox input "false"
click at [553, 309] on button "Checkout" at bounding box center [569, 317] width 211 height 16
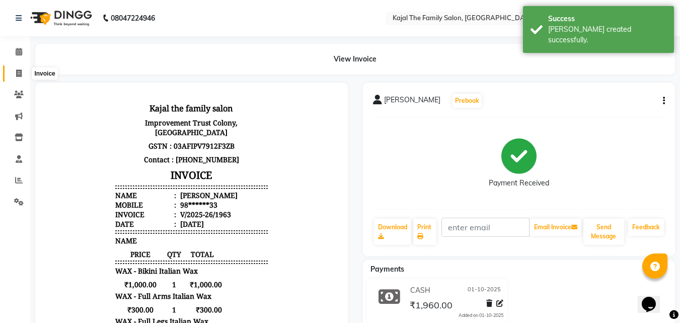
click at [24, 74] on span at bounding box center [19, 74] width 18 height 12
select select "service"
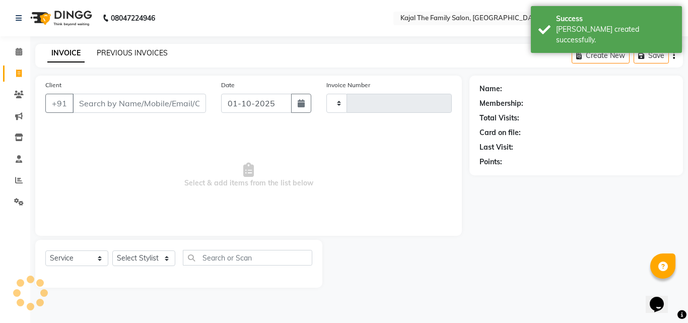
type input "1964"
click at [143, 52] on link "PREVIOUS INVOICES" at bounding box center [132, 52] width 71 height 9
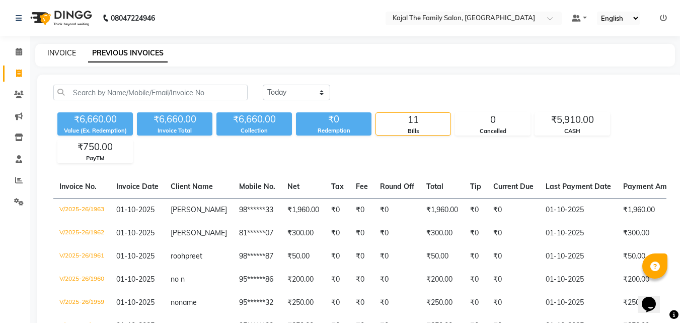
click at [68, 52] on link "INVOICE" at bounding box center [61, 52] width 29 height 9
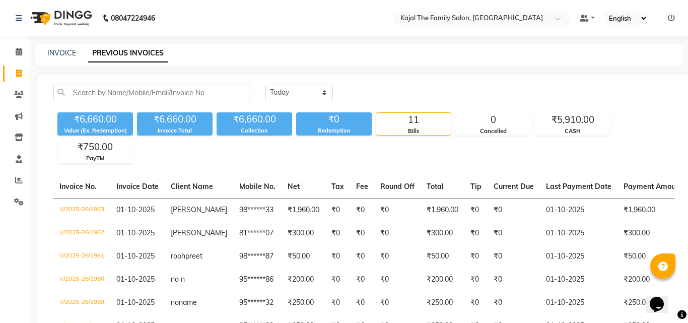
select select "service"
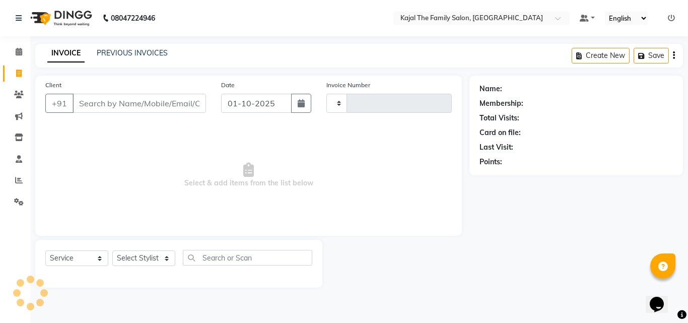
type input "1964"
select select "39"
click at [20, 181] on icon at bounding box center [19, 180] width 8 height 8
select select "10"
select select "2025"
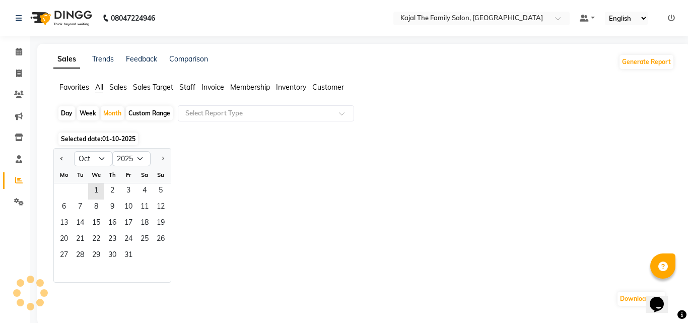
click at [60, 290] on div "Download PDF" at bounding box center [361, 298] width 609 height 16
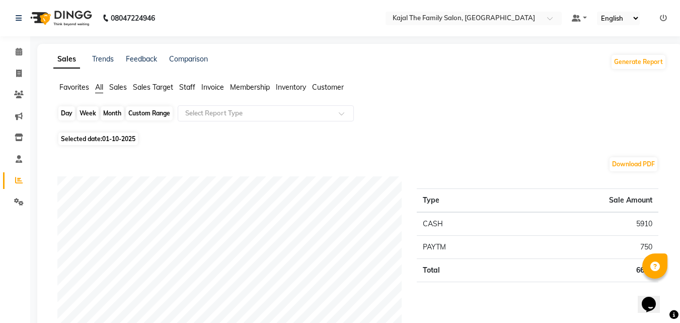
click at [111, 112] on div "Month" at bounding box center [112, 113] width 23 height 14
select select "10"
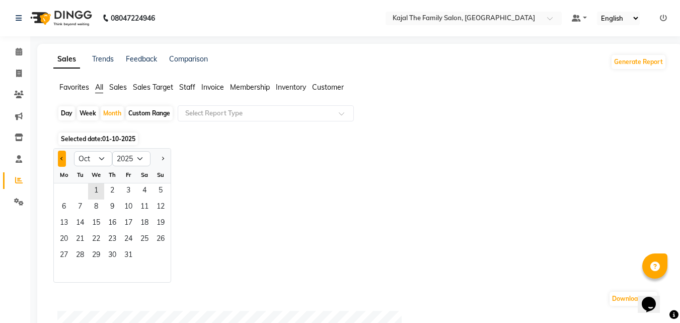
click at [60, 155] on button "Previous month" at bounding box center [62, 159] width 8 height 16
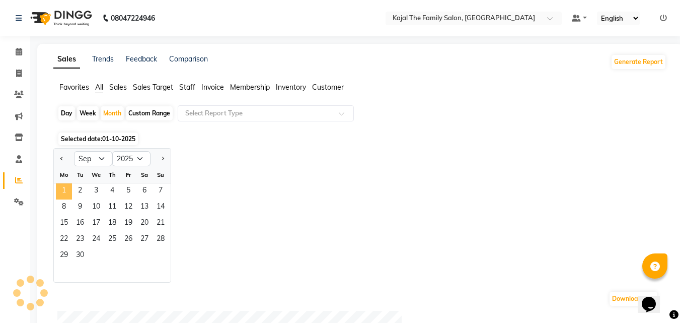
click at [65, 189] on span "1" at bounding box center [64, 191] width 16 height 16
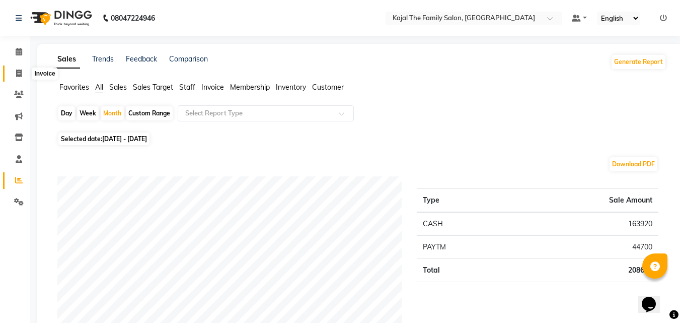
click at [21, 72] on icon at bounding box center [19, 73] width 6 height 8
